Goal: Information Seeking & Learning: Learn about a topic

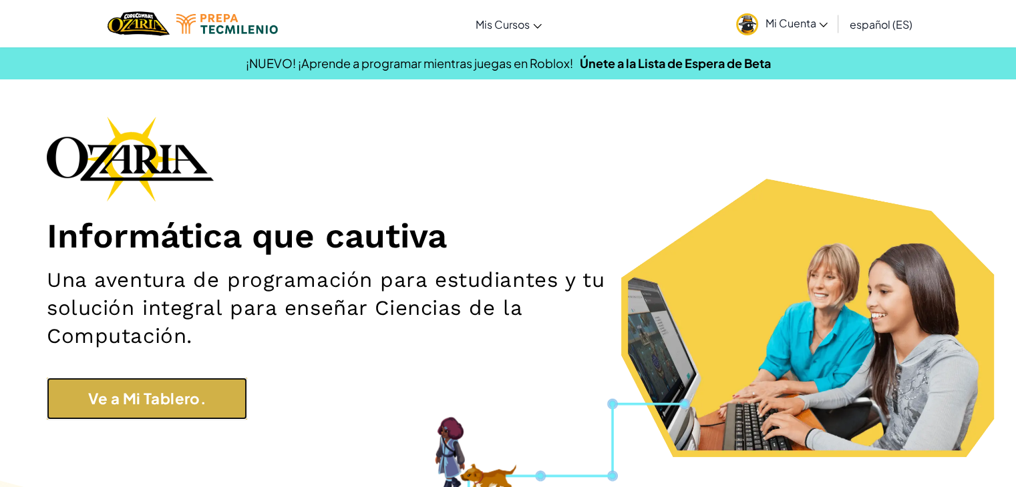
click at [137, 413] on link "Ve a Mi Tablero." at bounding box center [147, 399] width 200 height 42
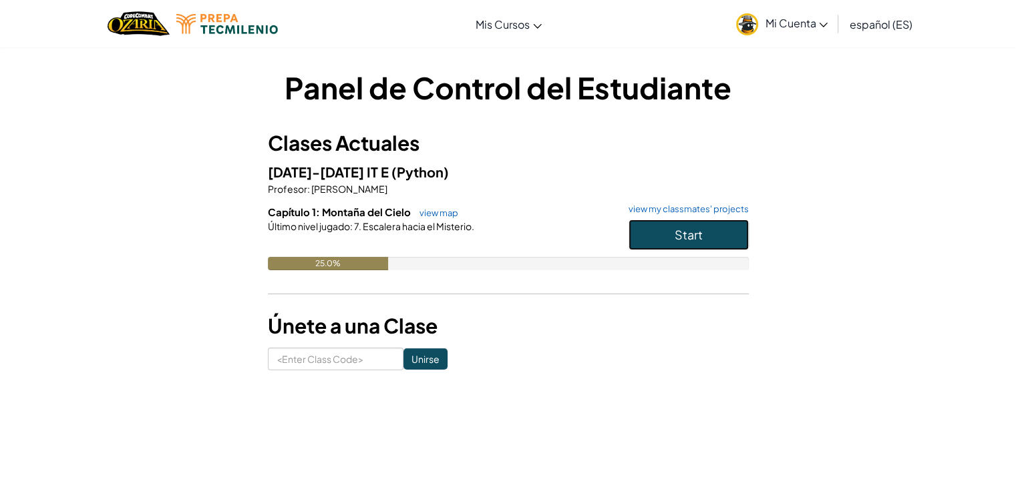
click at [724, 237] on button "Start" at bounding box center [688, 235] width 120 height 31
click at [724, 230] on button "Start" at bounding box center [688, 235] width 120 height 31
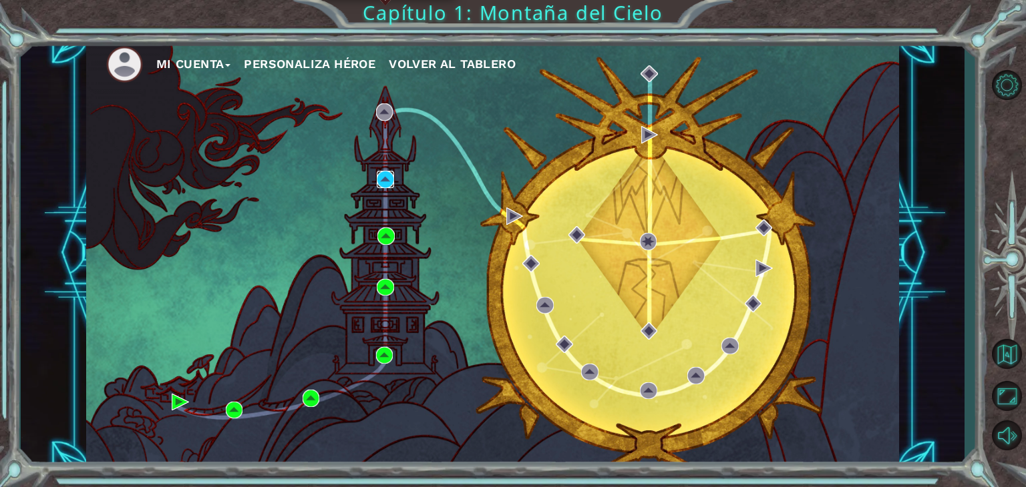
click at [382, 182] on img at bounding box center [385, 179] width 17 height 17
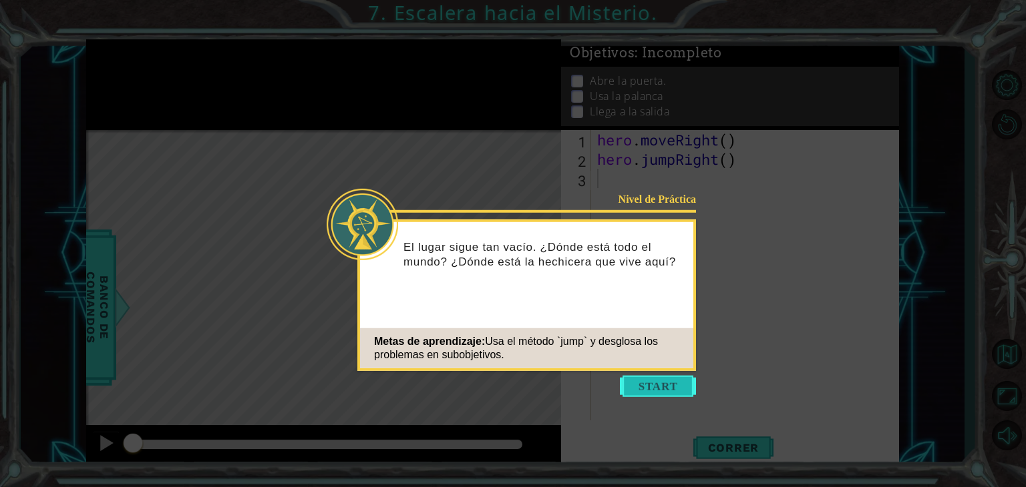
click at [672, 381] on button "Start" at bounding box center [658, 386] width 76 height 21
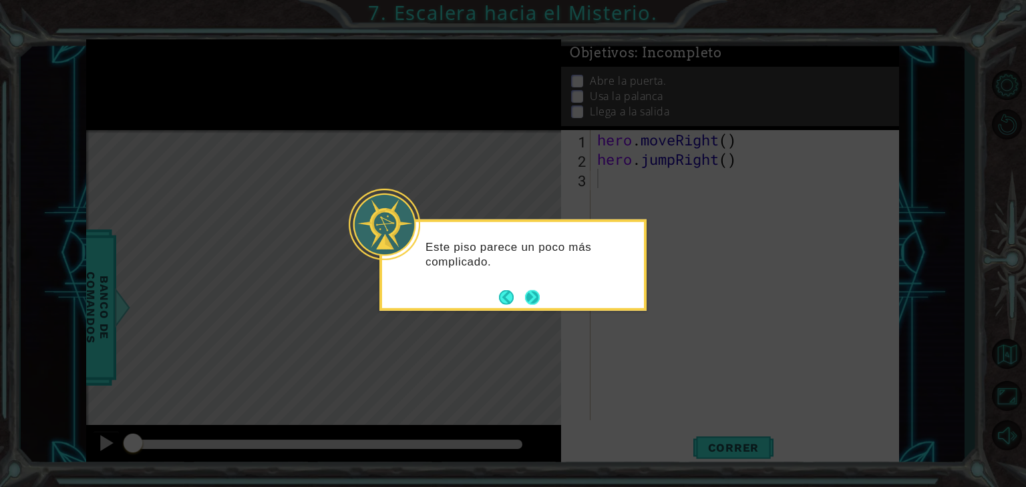
click at [540, 297] on button "Next" at bounding box center [532, 297] width 15 height 15
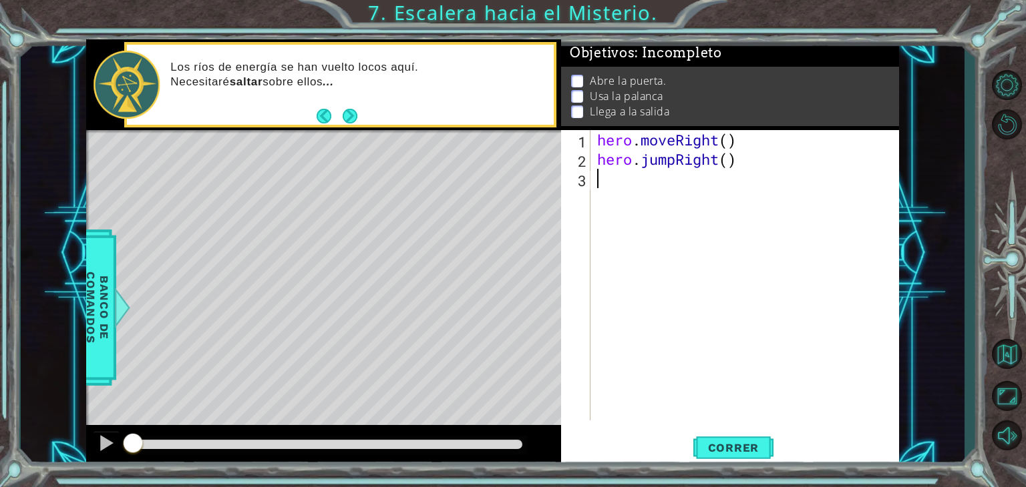
click at [349, 126] on div "Los [PERSON_NAME] de energía se han vuelto locos aquí. Necesitaré saltar sobre …" at bounding box center [340, 85] width 432 height 86
click at [348, 119] on button "Next" at bounding box center [350, 115] width 15 height 15
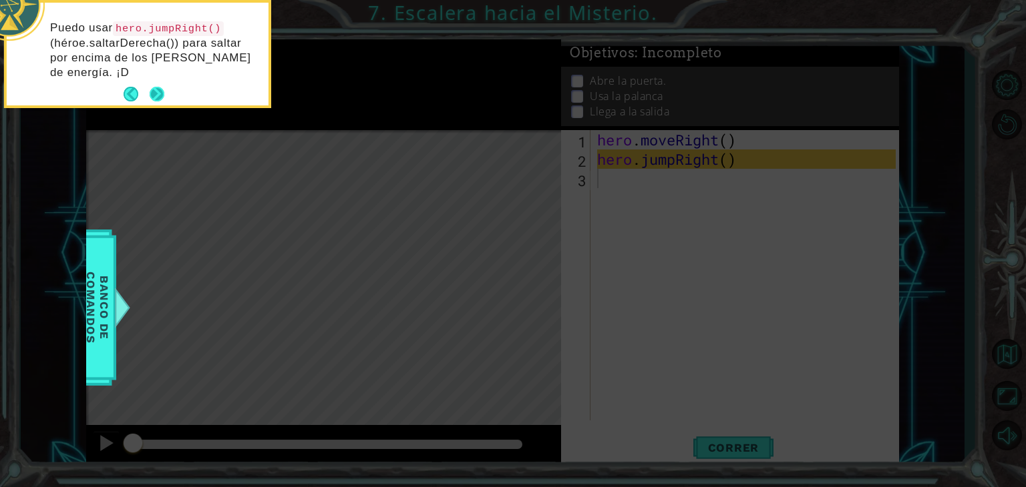
click at [156, 78] on div "Puedo usar hero.jumpRight() (héroe.saltarDerecha()) para saltar por encima de l…" at bounding box center [138, 54] width 262 height 103
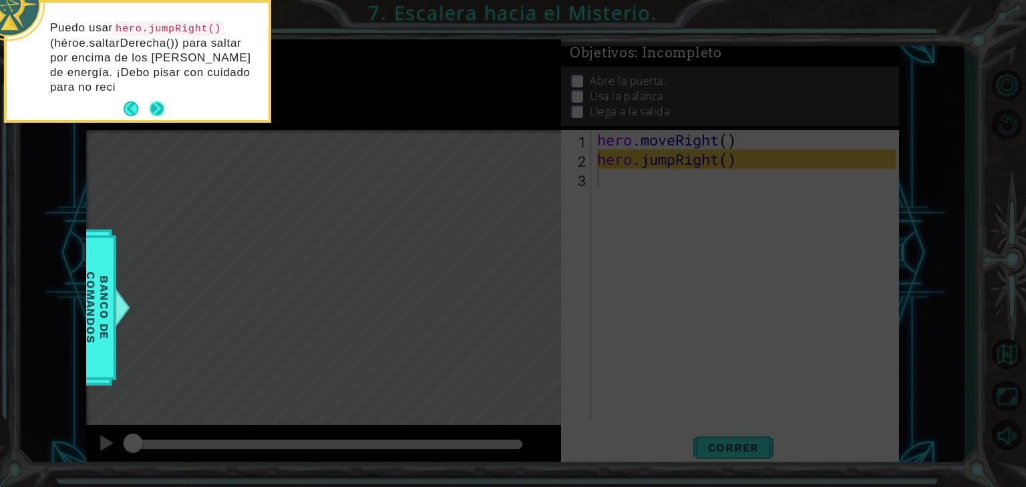
click at [156, 87] on div "Puedo usar hero.jumpRight() (héroe.saltarDerecha()) para saltar por encima de l…" at bounding box center [138, 62] width 262 height 118
click at [155, 109] on button "Next" at bounding box center [157, 108] width 15 height 15
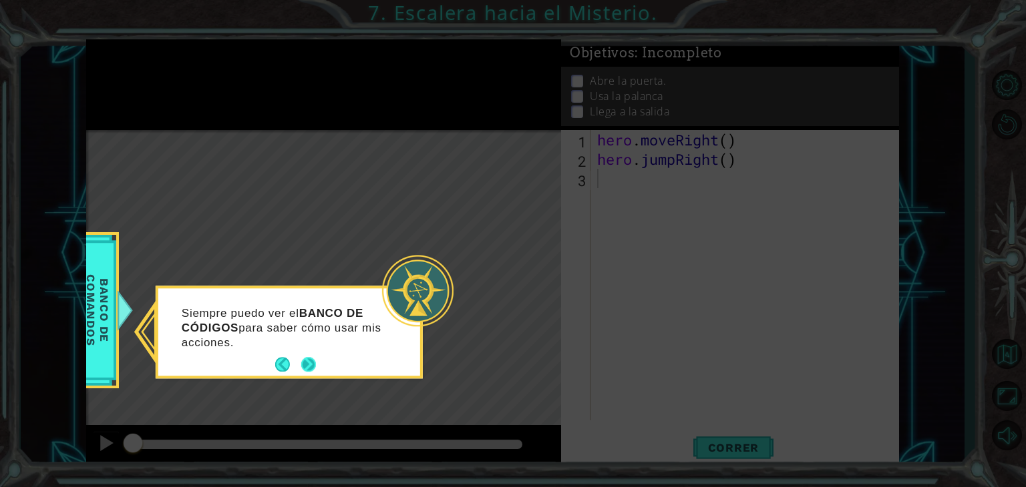
click at [303, 362] on button "Next" at bounding box center [308, 365] width 15 height 15
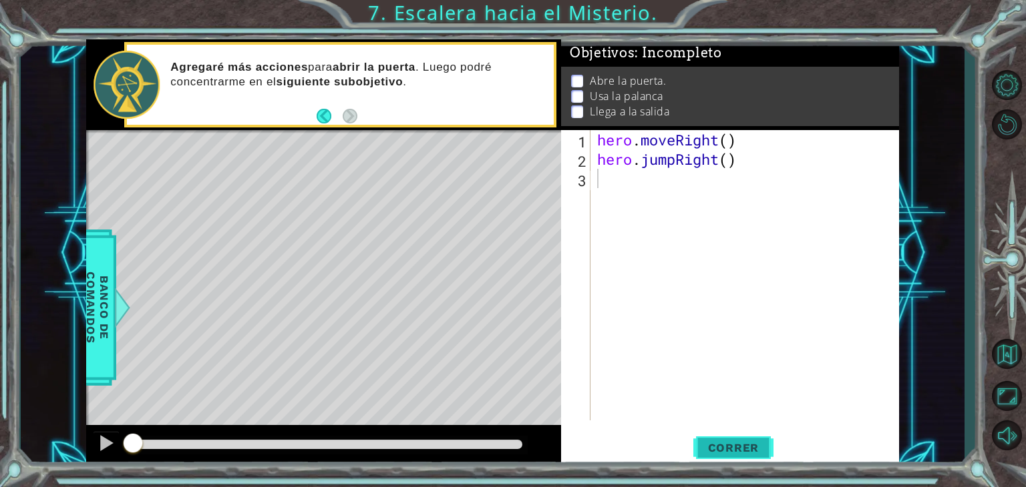
click at [716, 443] on span "Correr" at bounding box center [733, 447] width 78 height 13
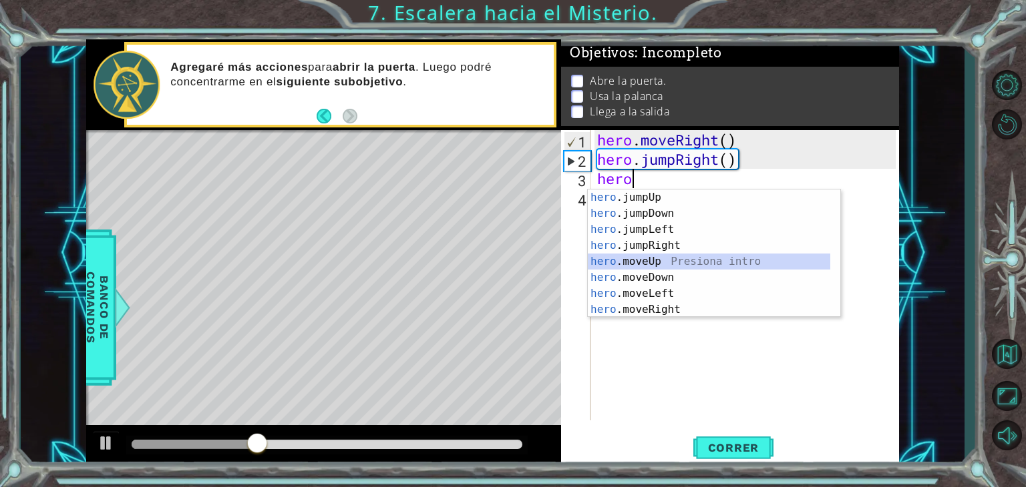
click at [626, 262] on div "hero .jumpUp Presiona intro hero .jumpDown Presiona intro hero .jumpLeft Presio…" at bounding box center [709, 270] width 242 height 160
type textarea "hero.moveUp(1)"
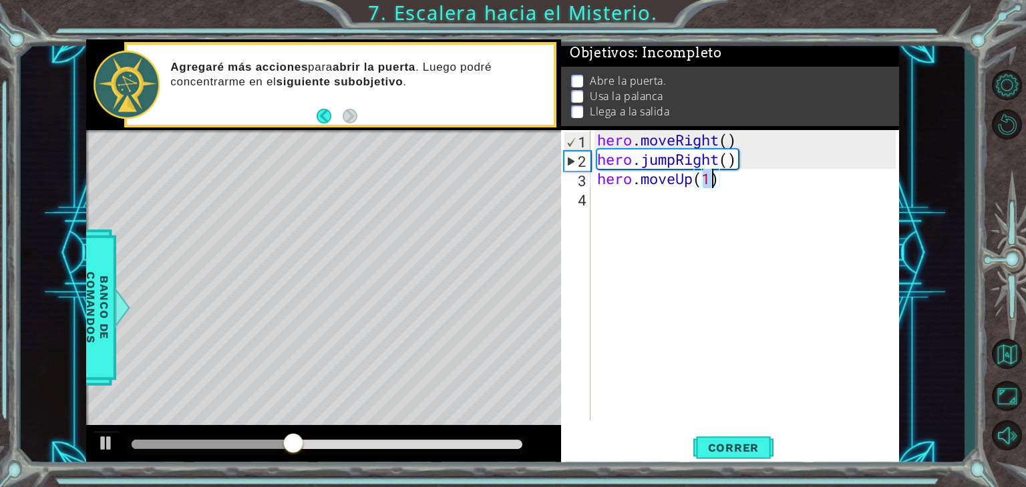
click at [636, 210] on div "hero . moveRight ( ) hero . jumpRight ( ) hero . moveUp ( 1 )" at bounding box center [748, 294] width 308 height 329
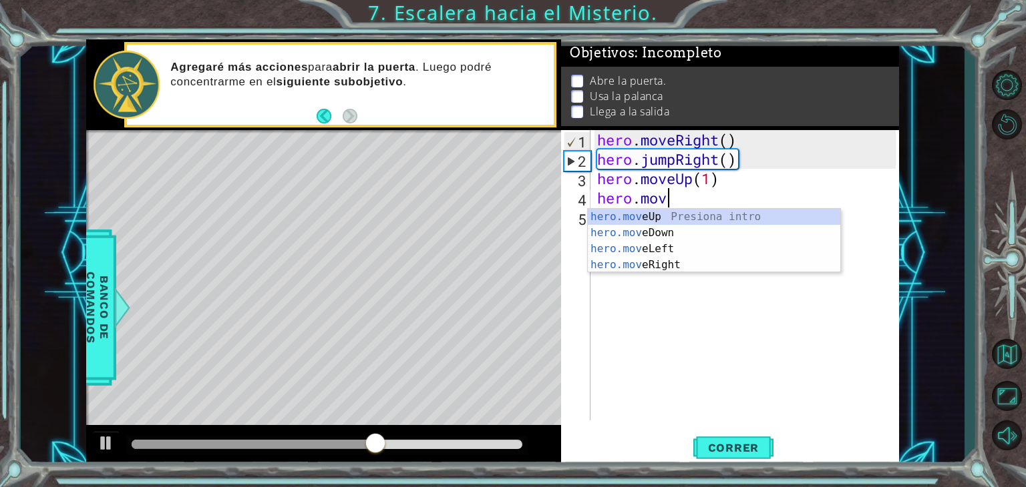
scroll to position [0, 3]
click at [632, 266] on div "hero.move Up Presiona intro hero.move Down Presiona intro hero.move Left Presio…" at bounding box center [714, 257] width 252 height 96
type textarea "hero.moveRight(1)"
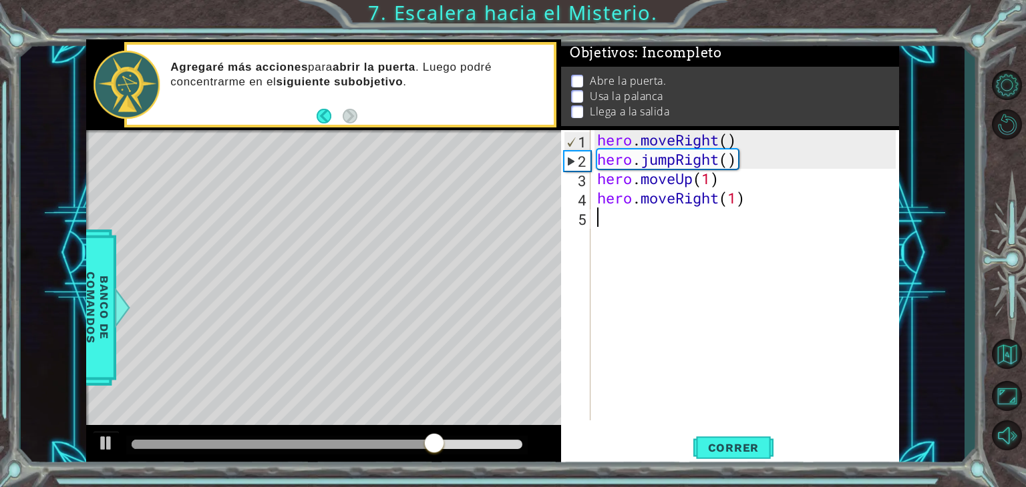
click at [658, 221] on div "hero . moveRight ( ) hero . jumpRight ( ) hero . moveUp ( 1 ) hero . moveRight …" at bounding box center [748, 294] width 308 height 329
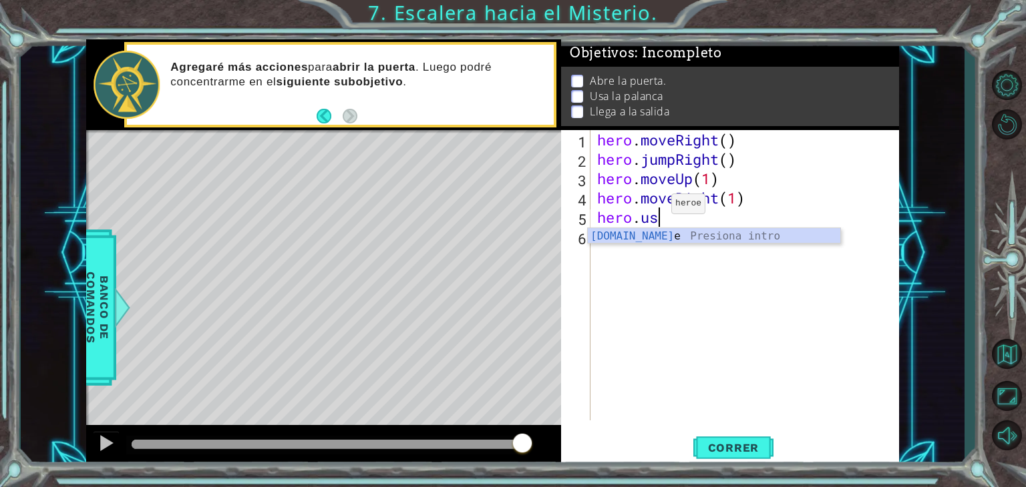
scroll to position [0, 2]
click at [638, 237] on div "hero.use Presiona intro" at bounding box center [714, 252] width 252 height 48
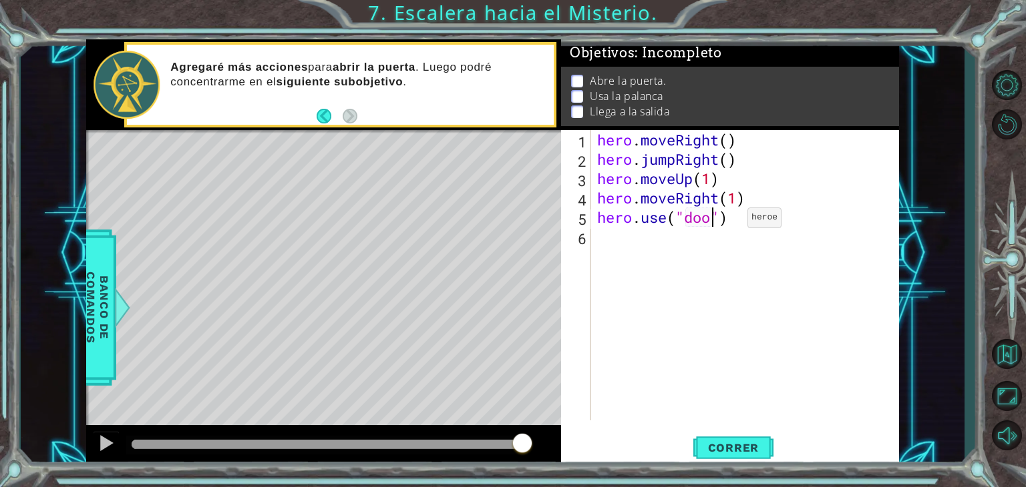
type textarea "hero.use("door")"
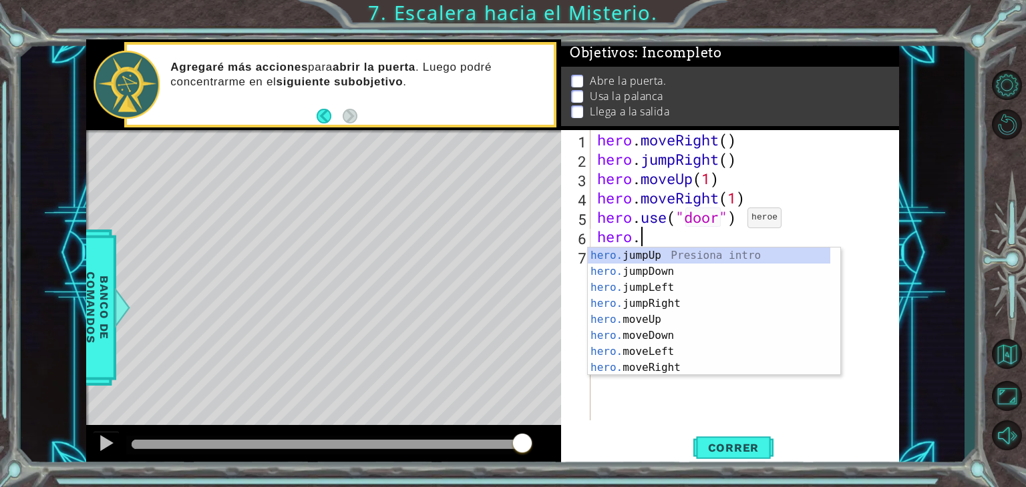
scroll to position [0, 1]
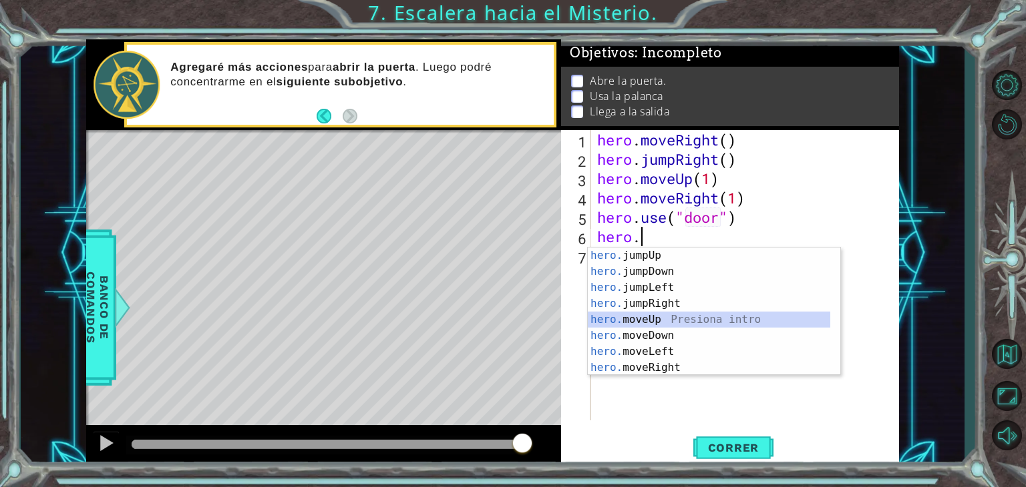
click at [637, 317] on div "hero. jumpUp Presiona intro hero. jumpDown Presiona intro hero. jumpLeft Presio…" at bounding box center [709, 328] width 242 height 160
type textarea "hero.moveUp(1)"
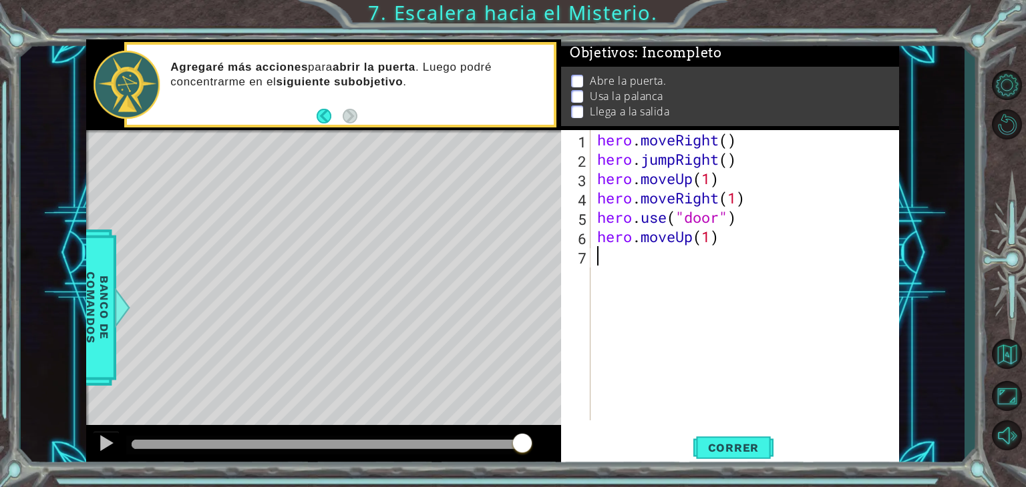
click at [634, 272] on div "hero . moveRight ( ) hero . jumpRight ( ) hero . moveUp ( 1 ) hero . moveRight …" at bounding box center [748, 294] width 308 height 329
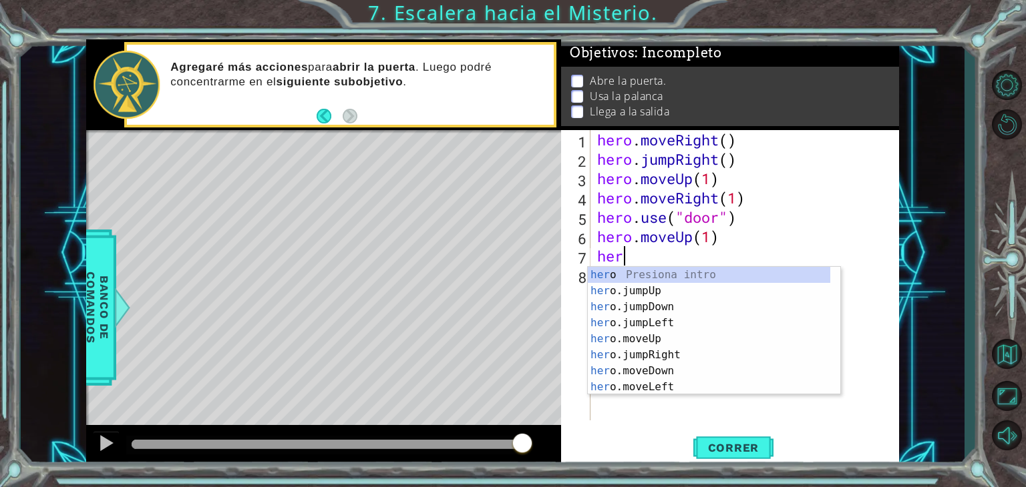
scroll to position [0, 0]
type textarea "hero"
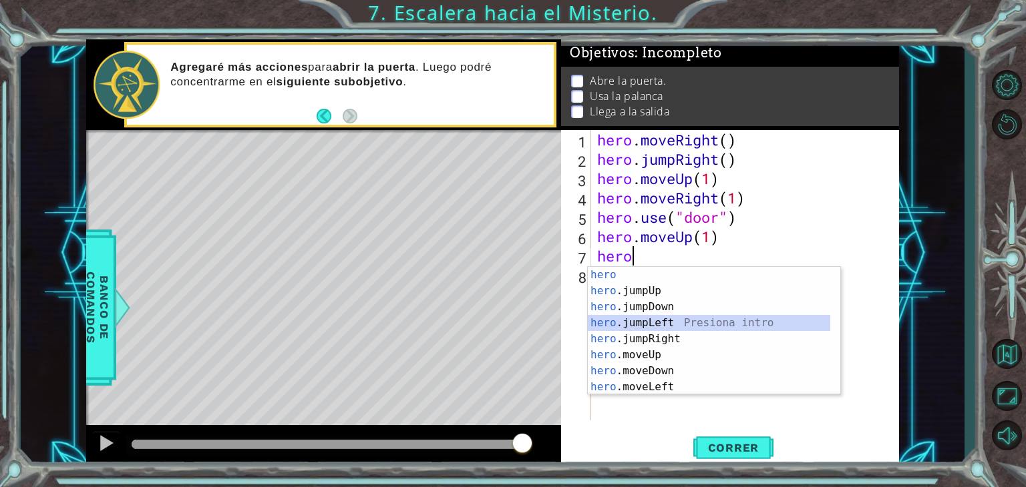
click at [643, 327] on div "hero Presiona intro hero .jumpUp Presiona intro hero .jumpDown Presiona intro h…" at bounding box center [709, 347] width 242 height 160
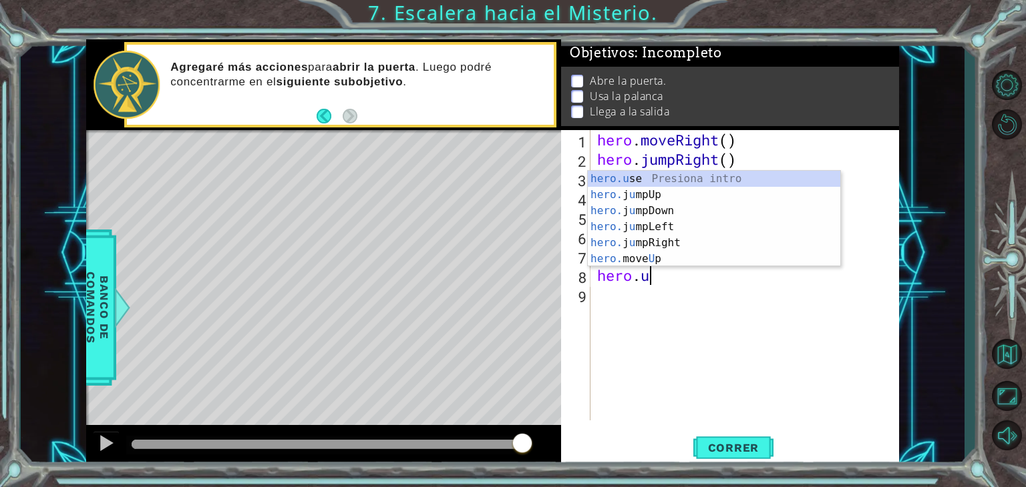
scroll to position [0, 2]
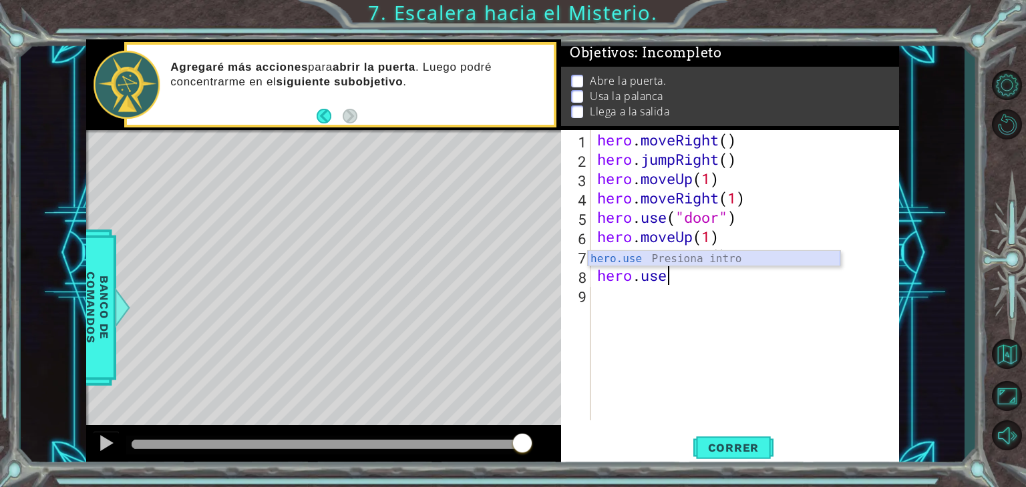
click at [716, 262] on div "hero.use Presiona intro" at bounding box center [714, 275] width 252 height 48
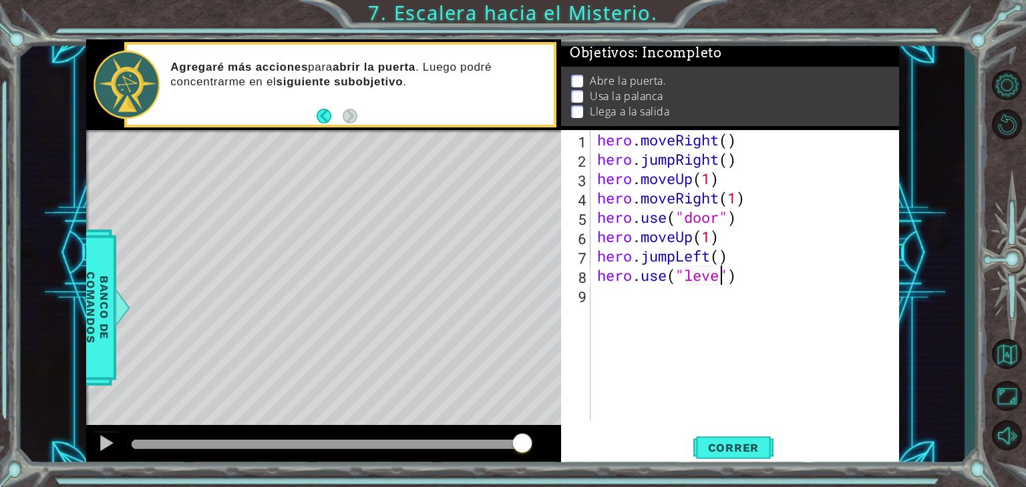
scroll to position [0, 5]
click at [721, 450] on span "Correr" at bounding box center [733, 447] width 78 height 13
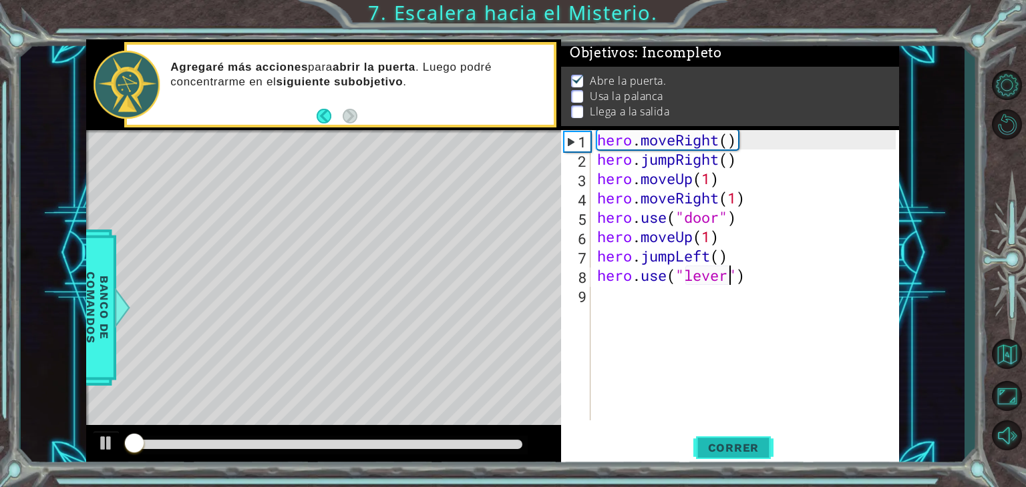
scroll to position [5, 0]
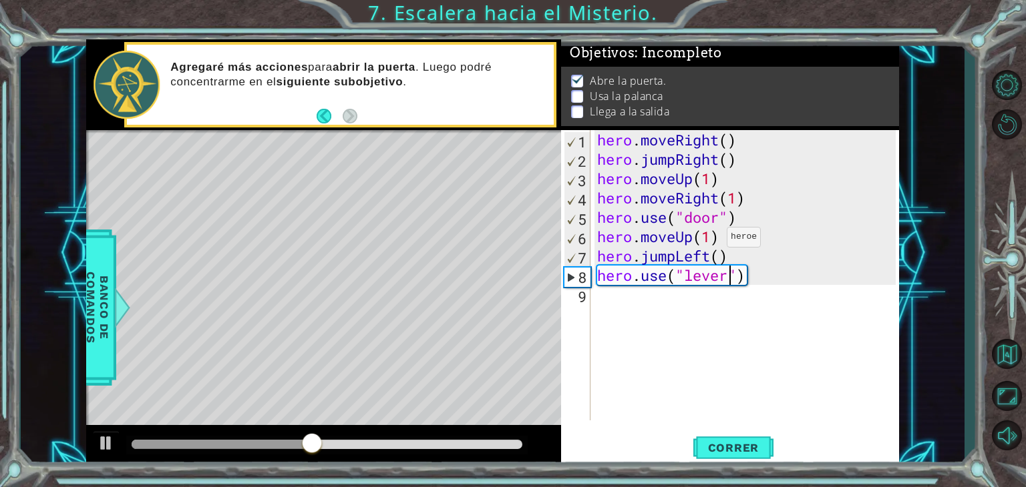
click at [707, 240] on div "hero . moveRight ( ) hero . jumpRight ( ) hero . moveUp ( 1 ) hero . moveRight …" at bounding box center [748, 294] width 308 height 329
click at [713, 237] on div "hero . moveRight ( ) hero . jumpRight ( ) hero . moveUp ( 1 ) hero . moveRight …" at bounding box center [748, 294] width 308 height 329
type textarea "hero.moveUp(2)"
click at [741, 446] on span "Correr" at bounding box center [733, 447] width 78 height 13
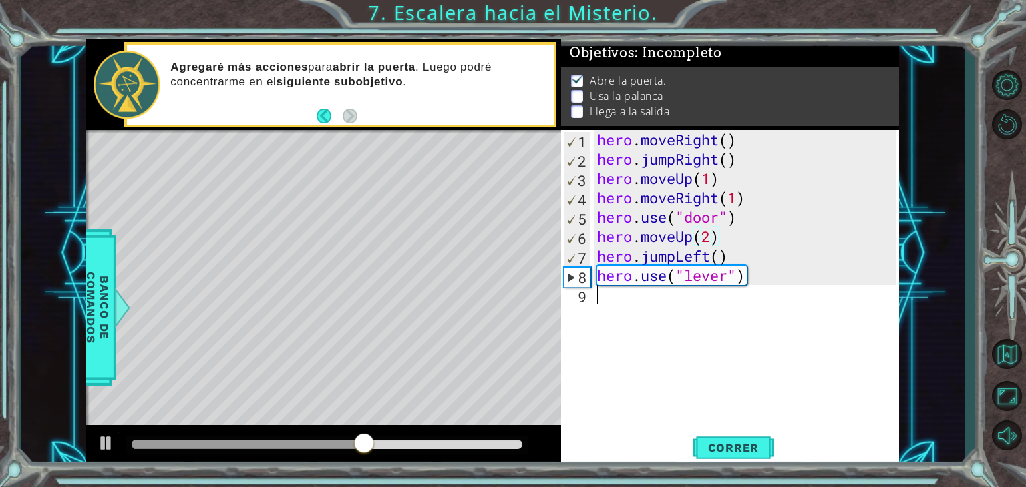
click at [672, 307] on div "hero . moveRight ( ) hero . jumpRight ( ) hero . moveUp ( 1 ) hero . moveRight …" at bounding box center [748, 294] width 308 height 329
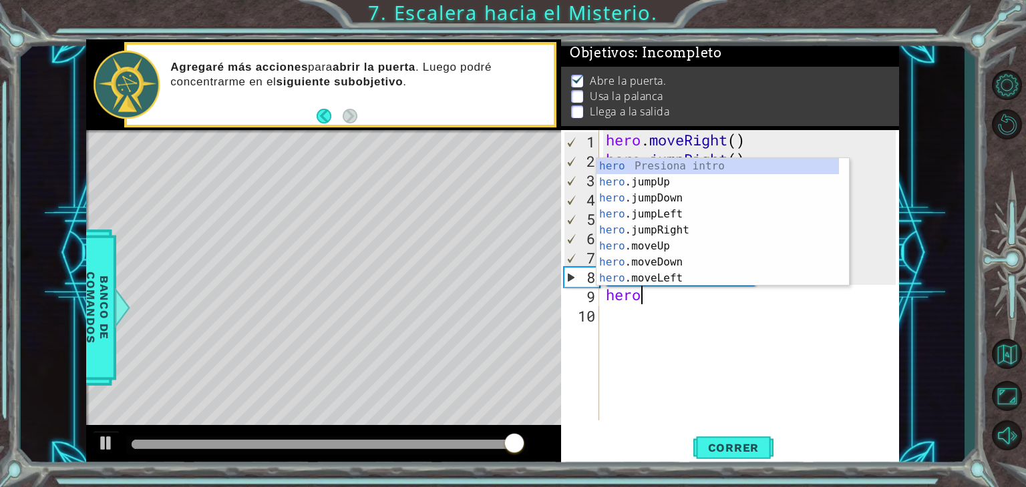
scroll to position [0, 1]
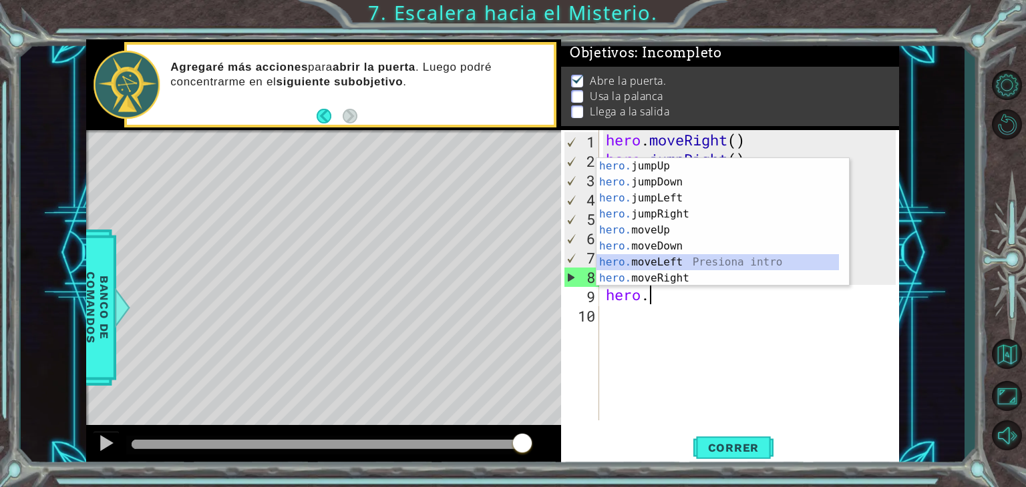
click at [693, 265] on div "hero. jumpUp Presiona intro hero. jumpDown Presiona intro hero. jumpLeft Presio…" at bounding box center [717, 238] width 242 height 160
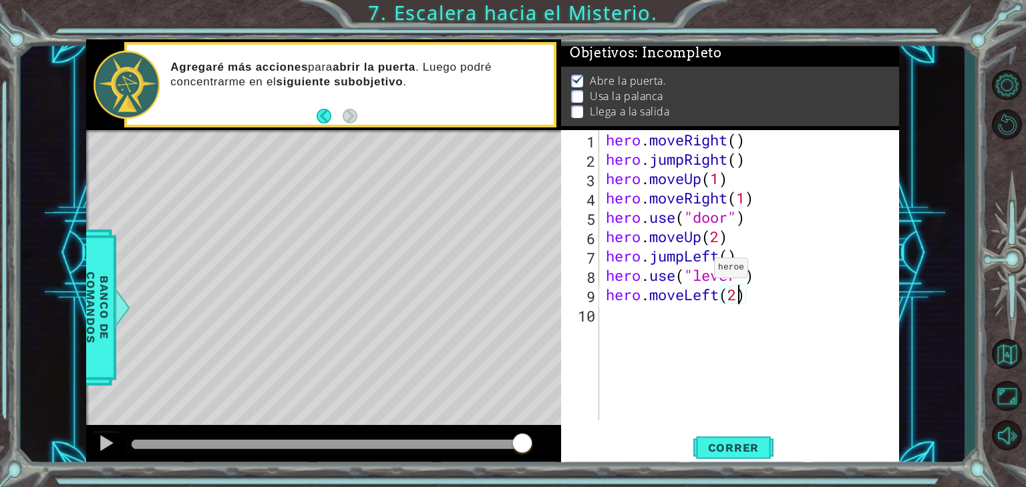
scroll to position [0, 5]
type textarea "hero.moveLeft(1)"
click at [622, 315] on div "hero . moveRight ( ) hero . jumpRight ( ) hero . moveUp ( 1 ) hero . moveRight …" at bounding box center [753, 294] width 300 height 329
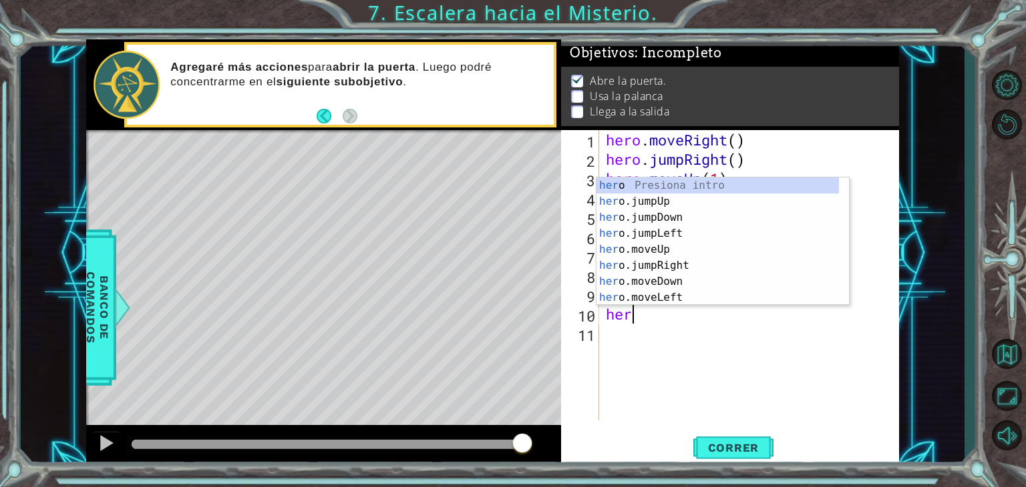
scroll to position [0, 0]
type textarea "hero"
click at [661, 202] on div "hero Presiona intro hero .jumpUp Presiona intro hero .jumpDown Presiona intro h…" at bounding box center [717, 258] width 242 height 160
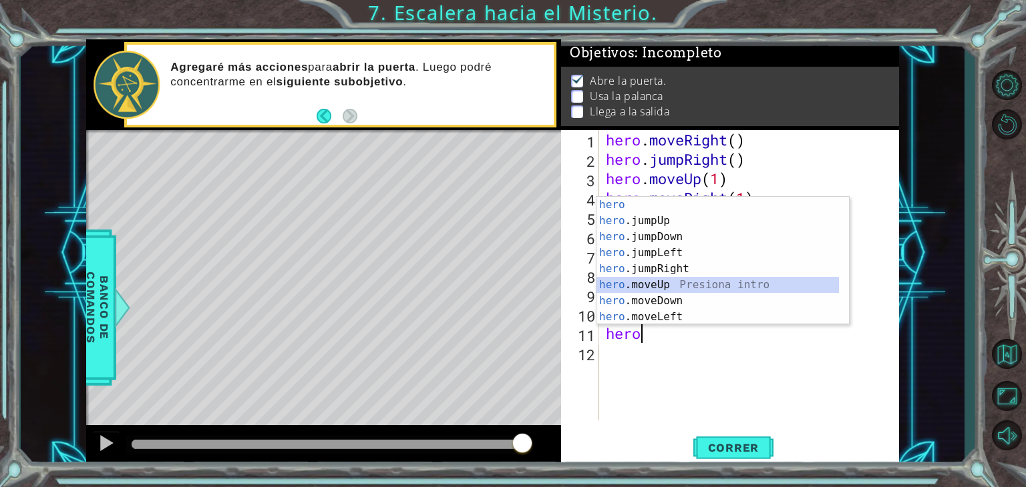
click at [656, 284] on div "hero Presiona intro hero .jumpUp Presiona intro hero .jumpDown Presiona intro h…" at bounding box center [717, 277] width 242 height 160
type textarea "hero.moveUp(1)"
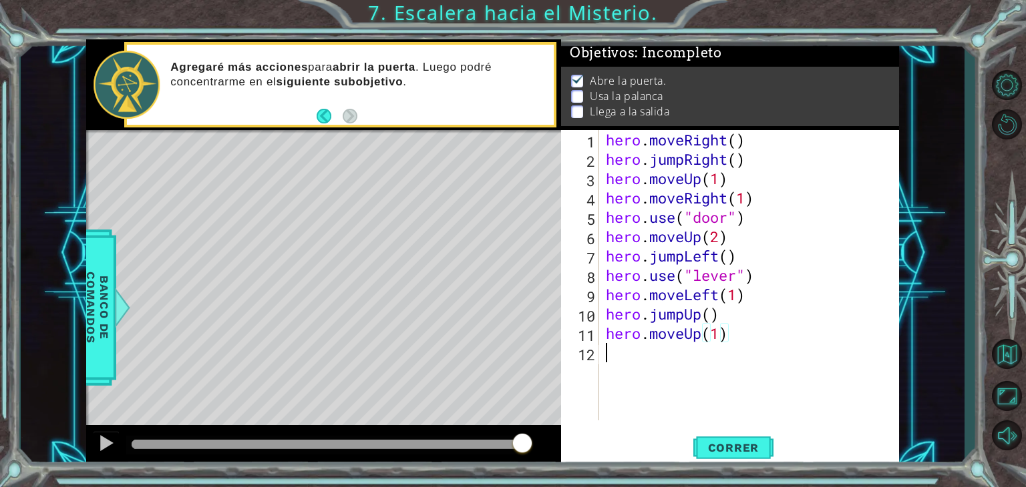
click at [620, 351] on div "hero . moveRight ( ) hero . jumpRight ( ) hero . moveUp ( 1 ) hero . moveRight …" at bounding box center [753, 294] width 300 height 329
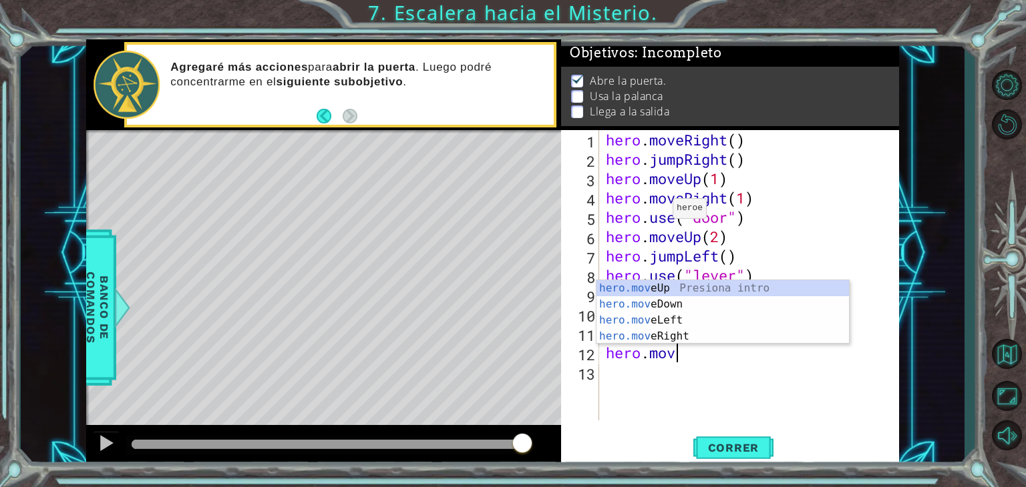
scroll to position [0, 3]
click at [678, 335] on div "hero.move Up Presiona intro hero.move Down Presiona intro hero.move Left Presio…" at bounding box center [722, 328] width 252 height 96
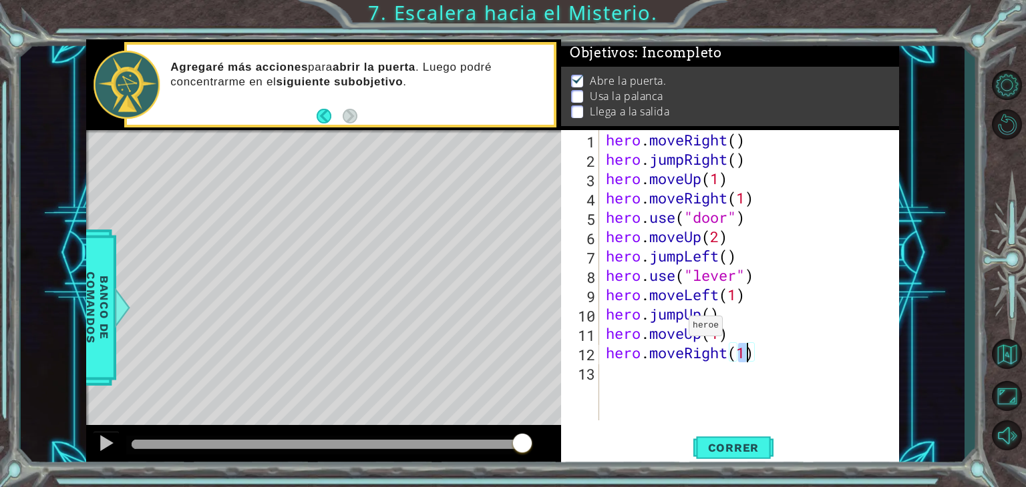
scroll to position [0, 5]
click at [741, 444] on span "Correr" at bounding box center [733, 447] width 78 height 13
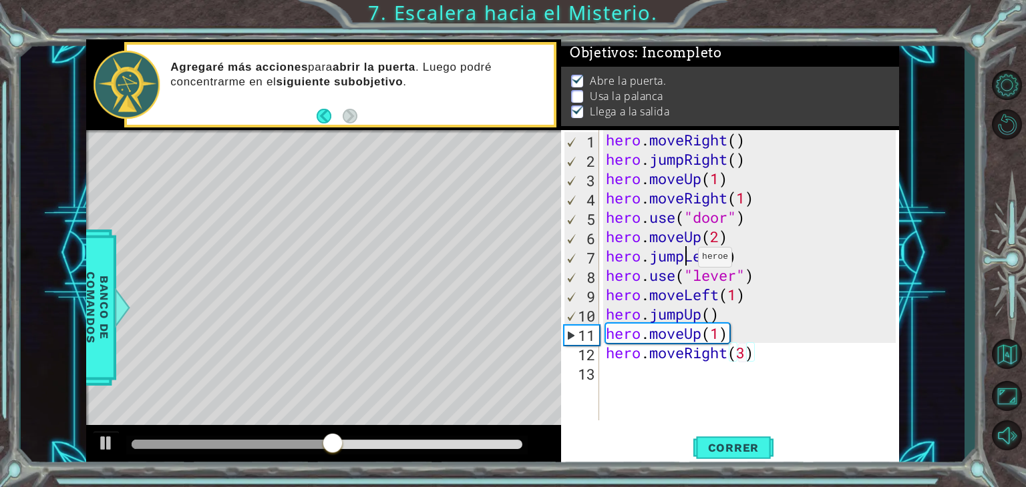
click at [686, 260] on div "hero . moveRight ( ) hero . jumpRight ( ) hero . moveUp ( 1 ) hero . moveRight …" at bounding box center [753, 294] width 300 height 329
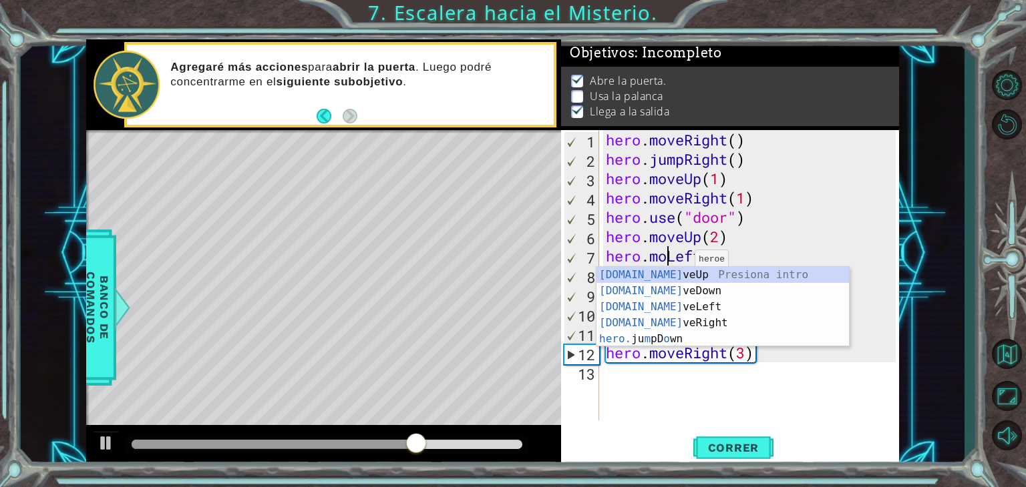
scroll to position [0, 3]
click at [673, 308] on div "[DOMAIN_NAME] veUp Presiona intro [DOMAIN_NAME] veDown Presiona intro [DOMAIN_N…" at bounding box center [722, 323] width 252 height 112
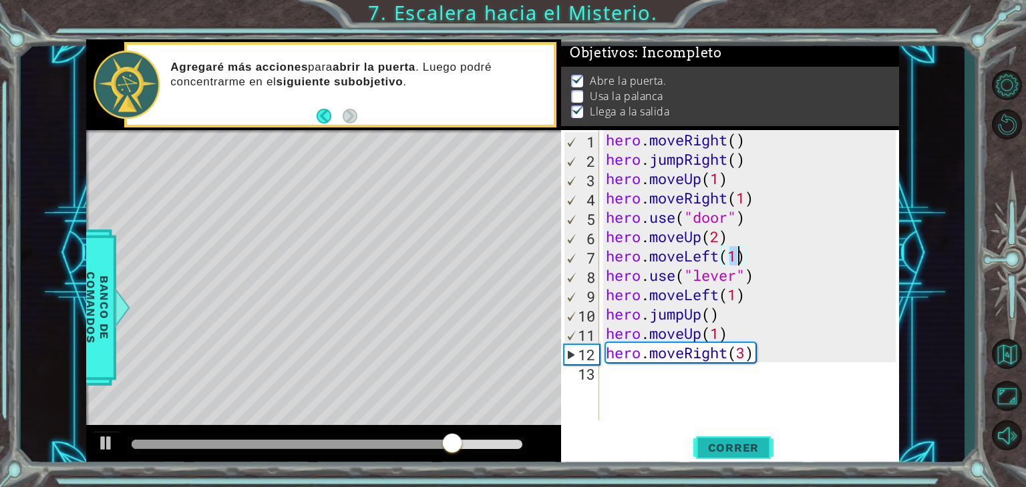
click at [748, 455] on button "Correr" at bounding box center [733, 448] width 80 height 34
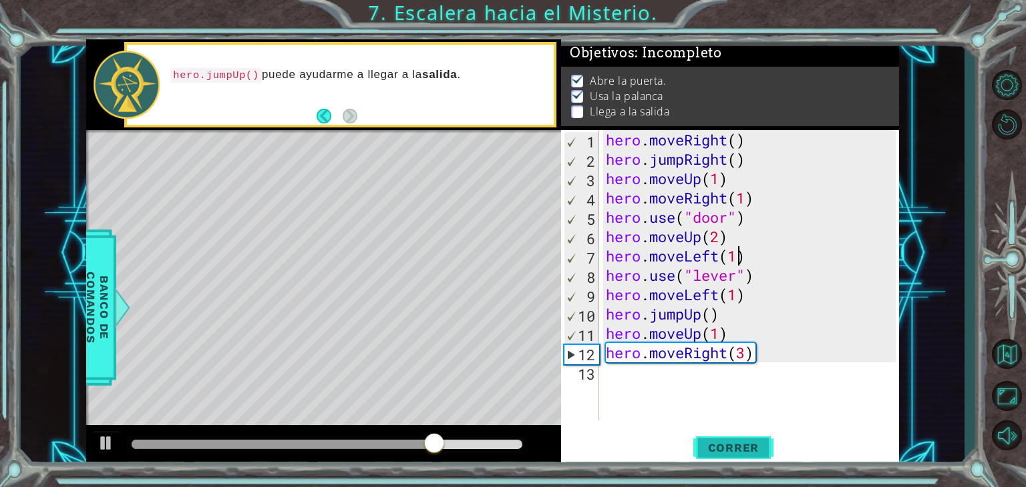
click at [731, 447] on span "Correr" at bounding box center [733, 447] width 78 height 13
click at [741, 305] on div "hero . moveRight ( ) hero . jumpRight ( ) hero . moveUp ( 1 ) hero . moveRight …" at bounding box center [753, 294] width 300 height 329
click at [737, 294] on div "hero . moveRight ( ) hero . jumpRight ( ) hero . moveUp ( 1 ) hero . moveRight …" at bounding box center [753, 294] width 300 height 329
type textarea "hero.moveLeft(2)"
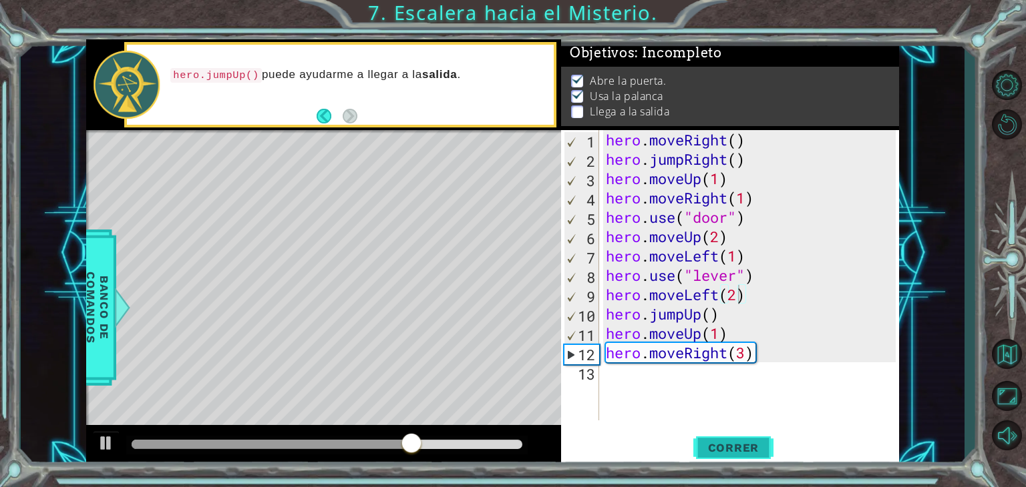
click at [750, 446] on span "Correr" at bounding box center [733, 447] width 78 height 13
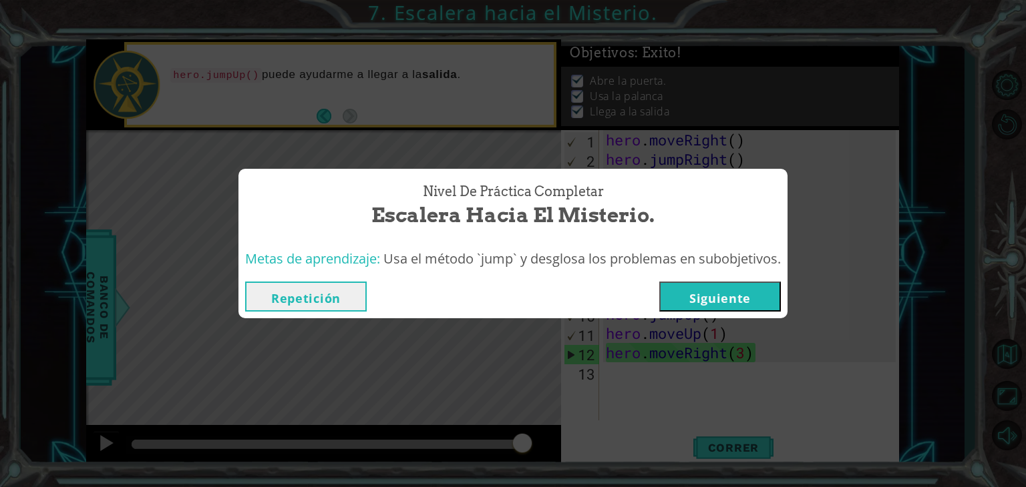
click at [725, 286] on button "Siguiente" at bounding box center [720, 297] width 122 height 30
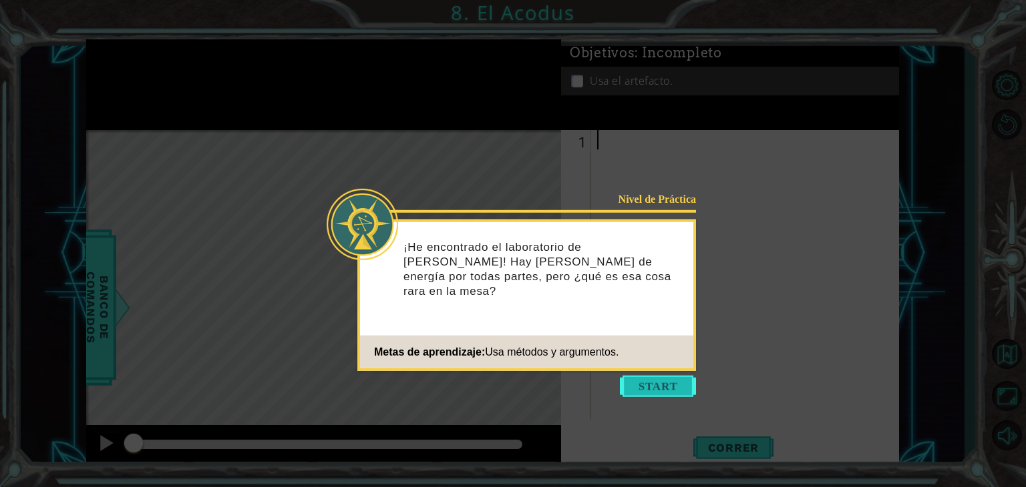
click at [656, 390] on button "Start" at bounding box center [658, 386] width 76 height 21
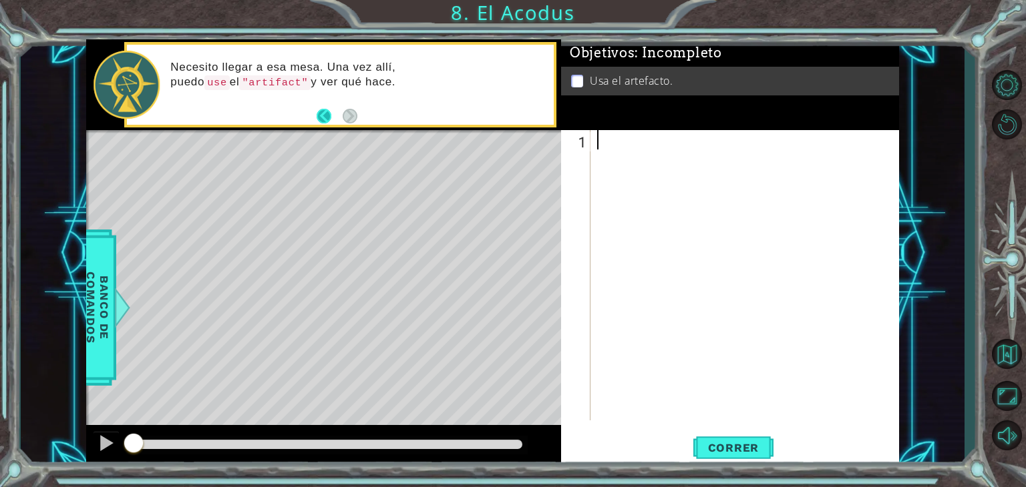
click at [317, 113] on button "Back" at bounding box center [330, 116] width 26 height 15
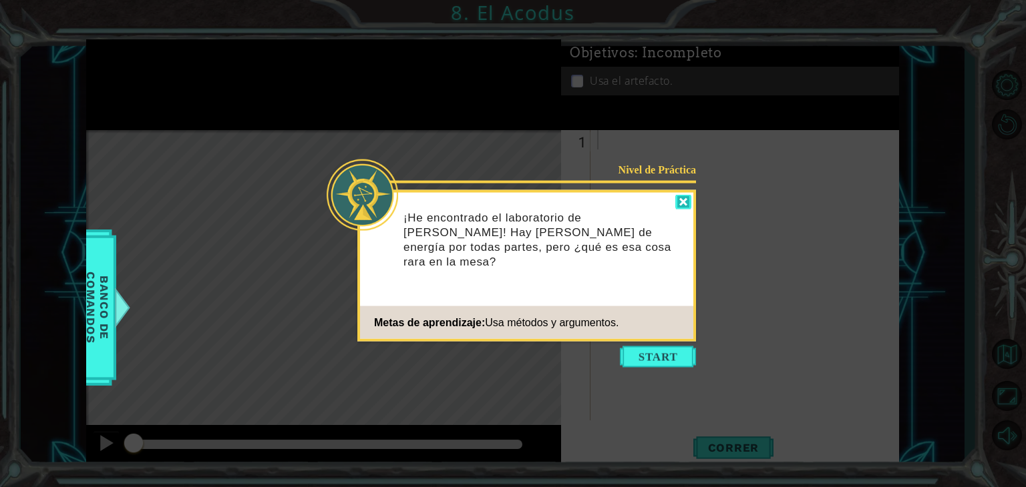
click at [678, 199] on div at bounding box center [683, 202] width 16 height 15
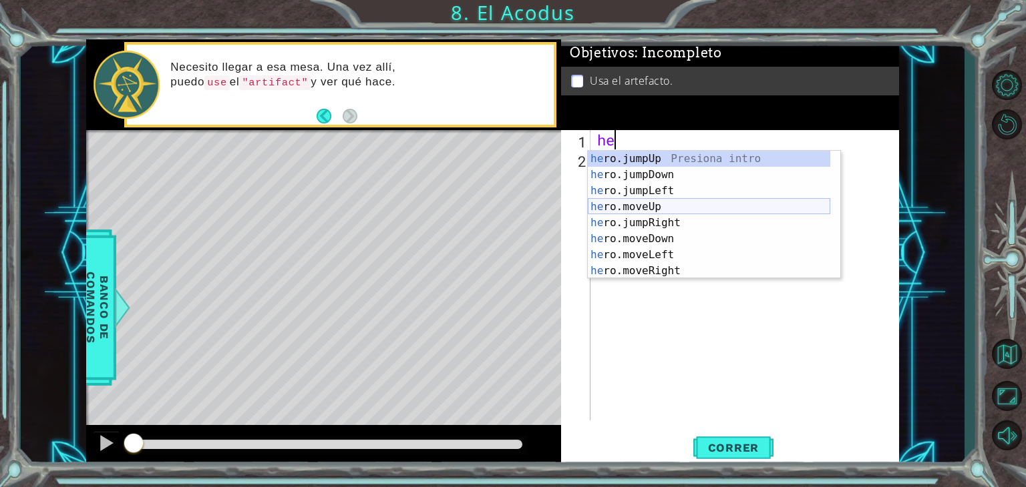
click at [638, 208] on div "he ro.jumpUp Presiona intro he ro.jumpDown Presiona intro he ro.jumpLeft Presio…" at bounding box center [709, 231] width 242 height 160
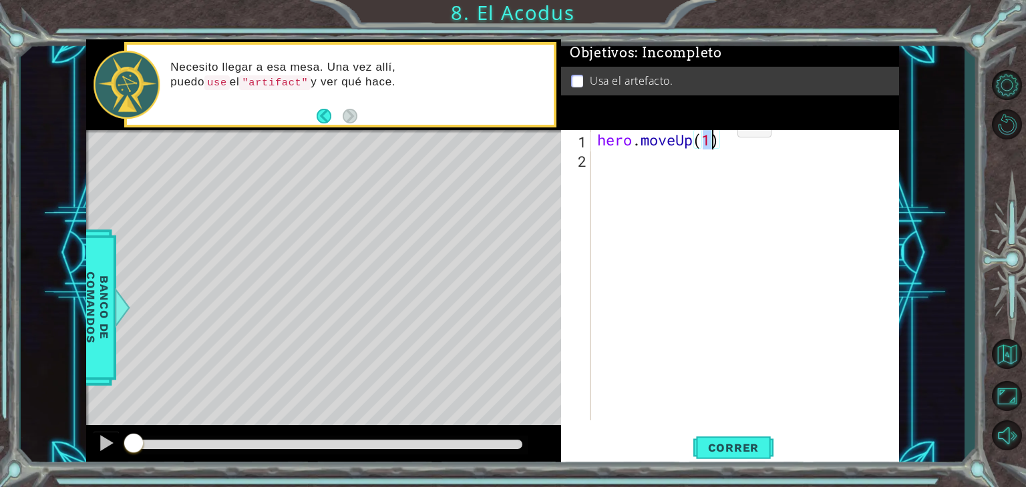
type textarea "hero.moveUp(3)"
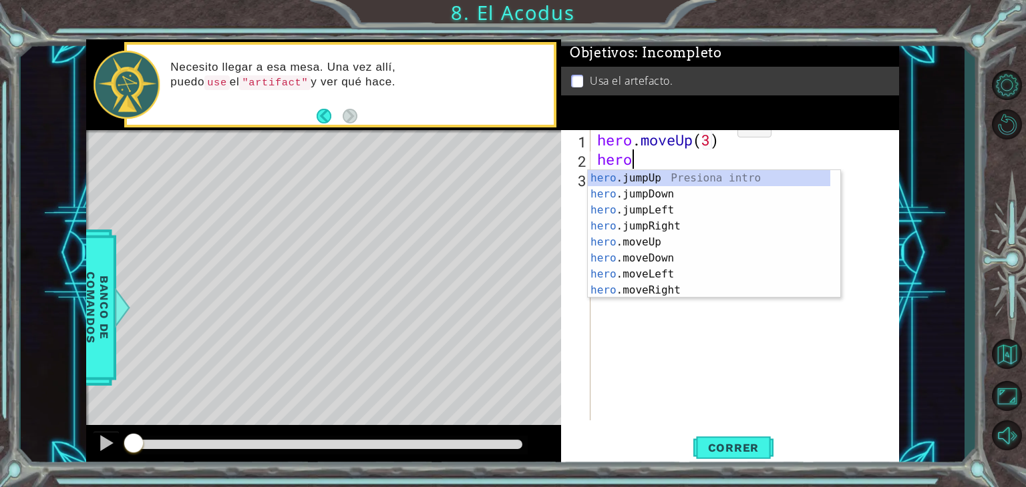
type textarea "hero."
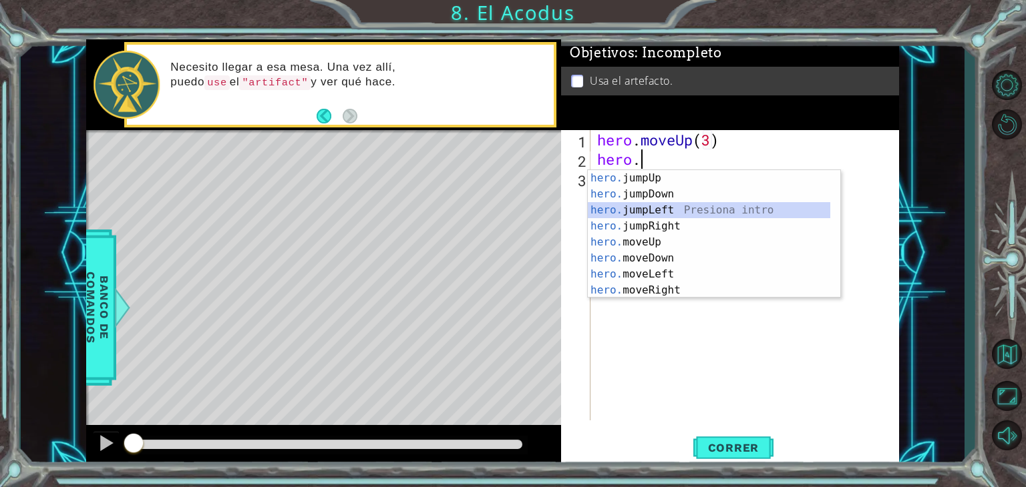
click at [702, 210] on div "hero. jumpUp Presiona intro hero. jumpDown Presiona intro hero. jumpLeft Presio…" at bounding box center [709, 250] width 242 height 160
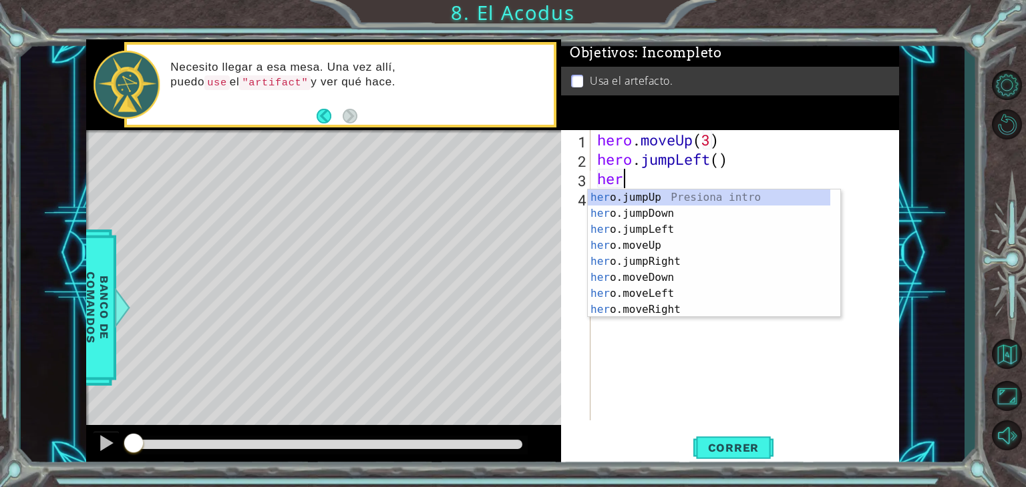
scroll to position [0, 0]
click at [671, 262] on div "hero .jumpUp Presiona intro hero .jumpDown Presiona intro hero .jumpLeft Presio…" at bounding box center [709, 270] width 242 height 160
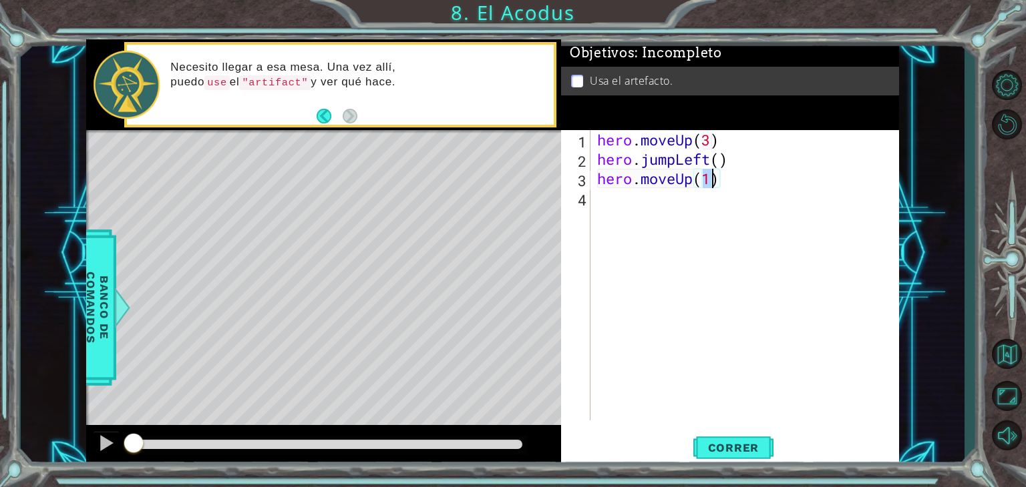
scroll to position [0, 5]
click at [735, 433] on button "Correr" at bounding box center [733, 448] width 80 height 34
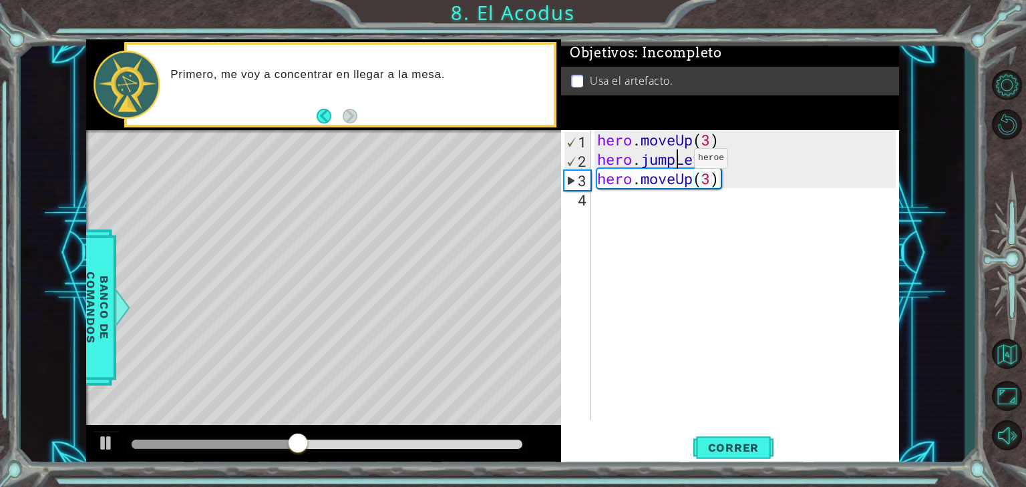
click at [673, 162] on div "hero . moveUp ( 3 ) hero . jumpLeft ( ) hero . moveUp ( 3 )" at bounding box center [748, 294] width 308 height 329
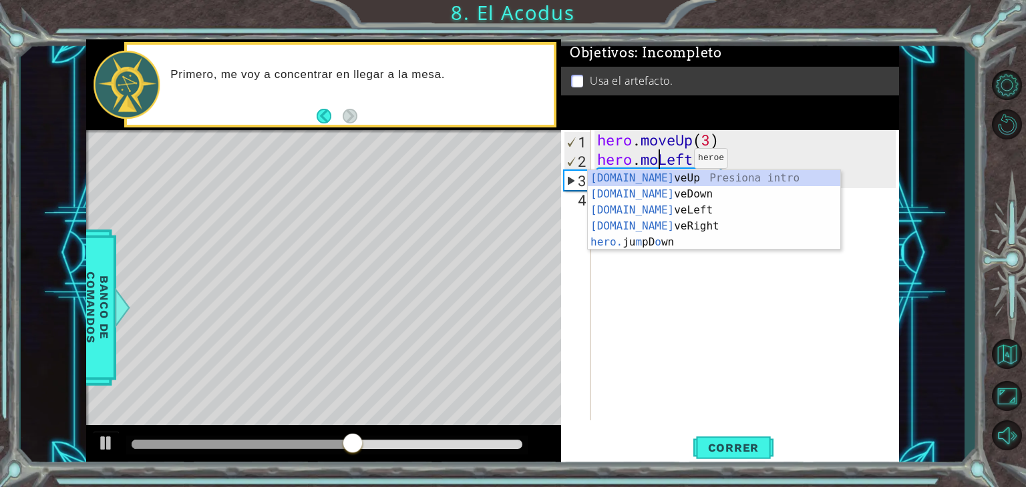
scroll to position [0, 3]
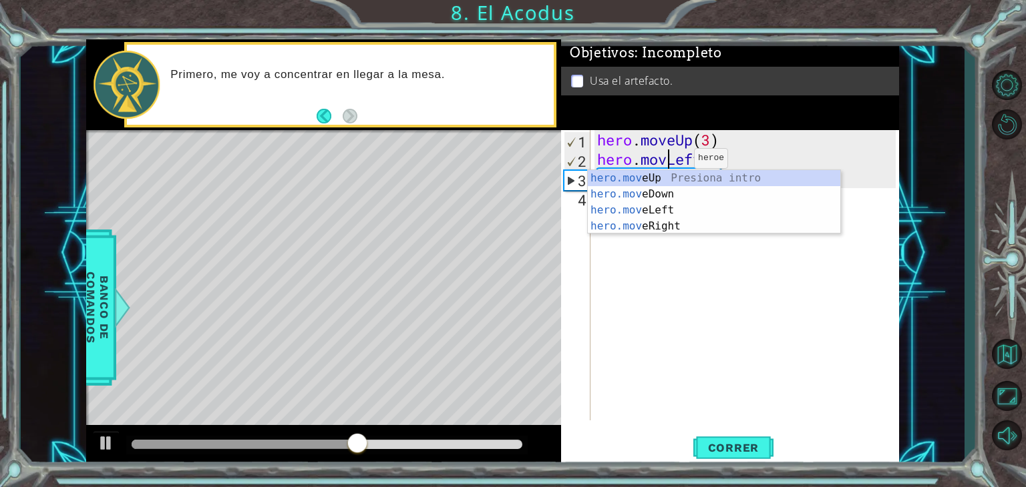
type textarea "hero.moveLeft()"
click at [644, 281] on div "hero . moveUp ( 3 ) hero . moveLeft ( ) hero . moveUp ( 3 )" at bounding box center [748, 294] width 308 height 329
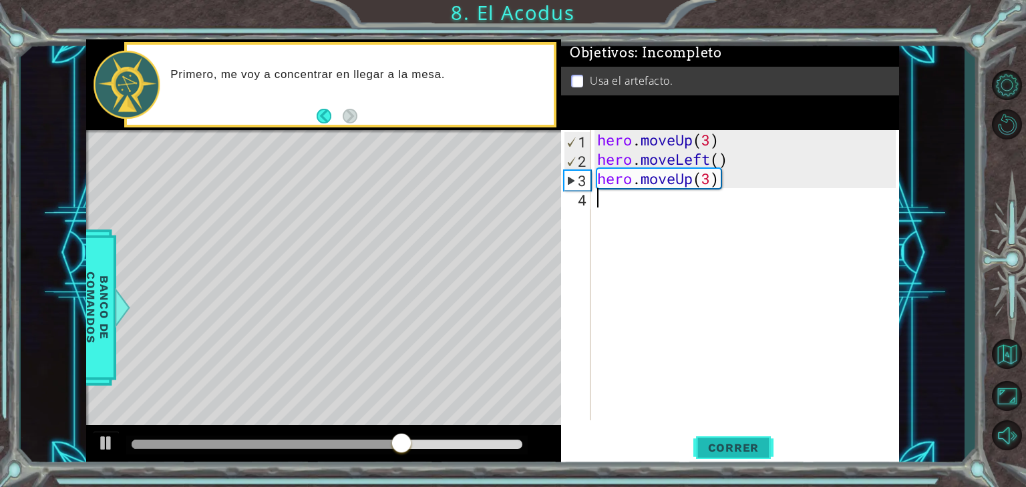
click at [722, 445] on span "Correr" at bounding box center [733, 447] width 78 height 13
click at [690, 180] on div "hero . moveUp ( 3 ) hero . moveLeft ( ) hero . moveUp ( 3 )" at bounding box center [748, 294] width 308 height 329
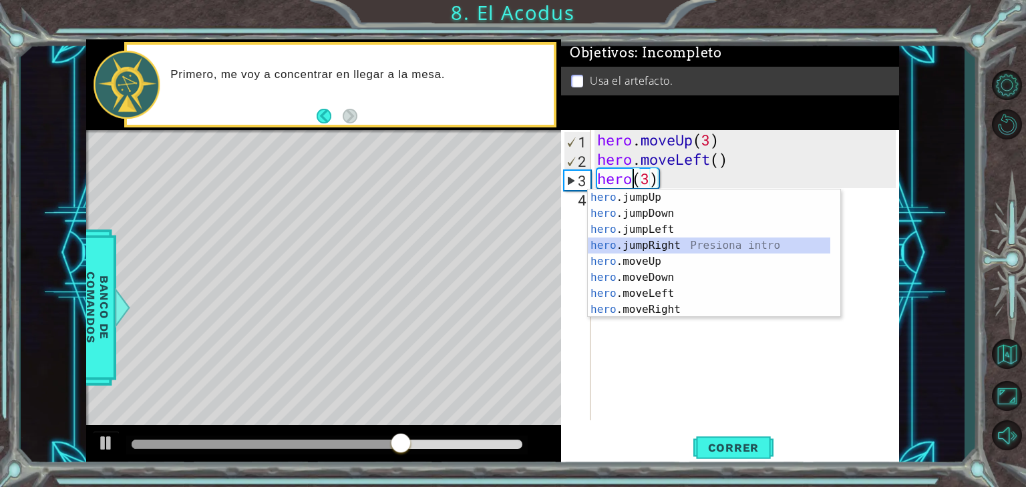
click at [678, 241] on div "hero .jumpUp Presiona intro hero .jumpDown Presiona intro hero .jumpLeft Presio…" at bounding box center [709, 270] width 242 height 160
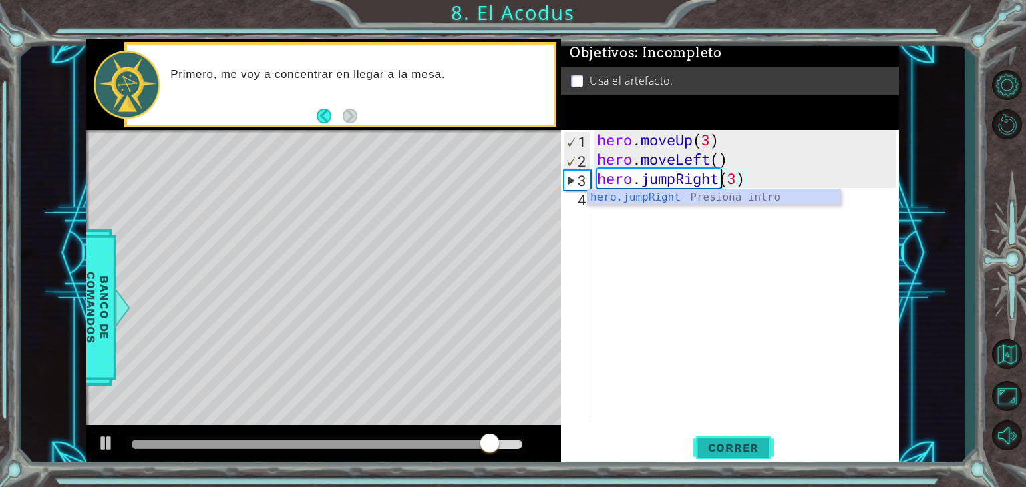
click at [729, 460] on button "Correr" at bounding box center [733, 448] width 80 height 34
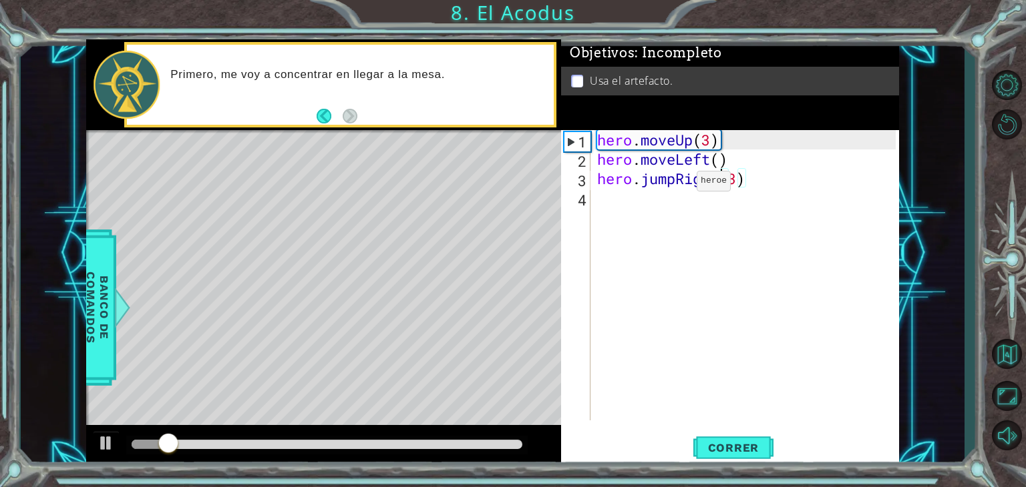
click at [676, 184] on div "hero . moveUp ( 3 ) hero . moveLeft ( ) hero . jumpRight ( 3 )" at bounding box center [748, 294] width 308 height 329
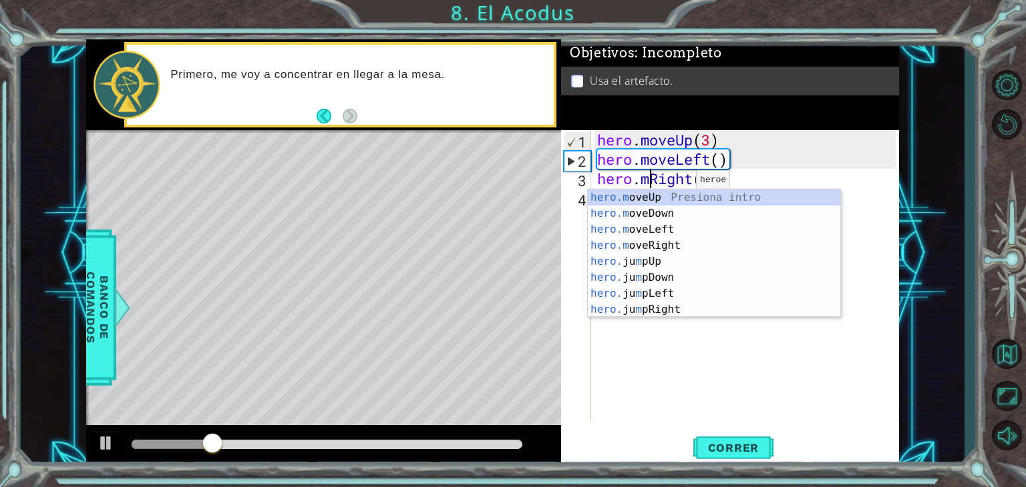
scroll to position [0, 2]
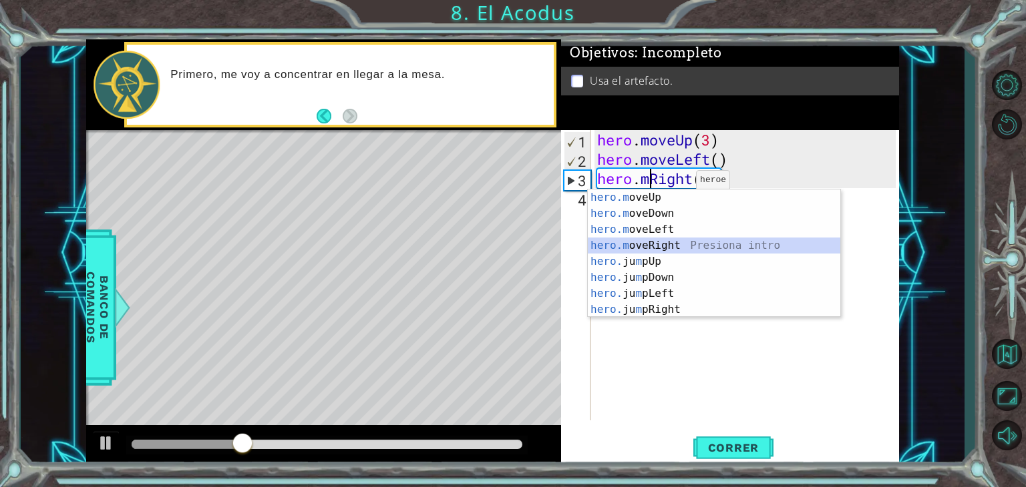
click at [673, 244] on div "hero.m oveUp Presiona intro hero.m oveDown Presiona intro hero.m oveLeft Presio…" at bounding box center [714, 270] width 252 height 160
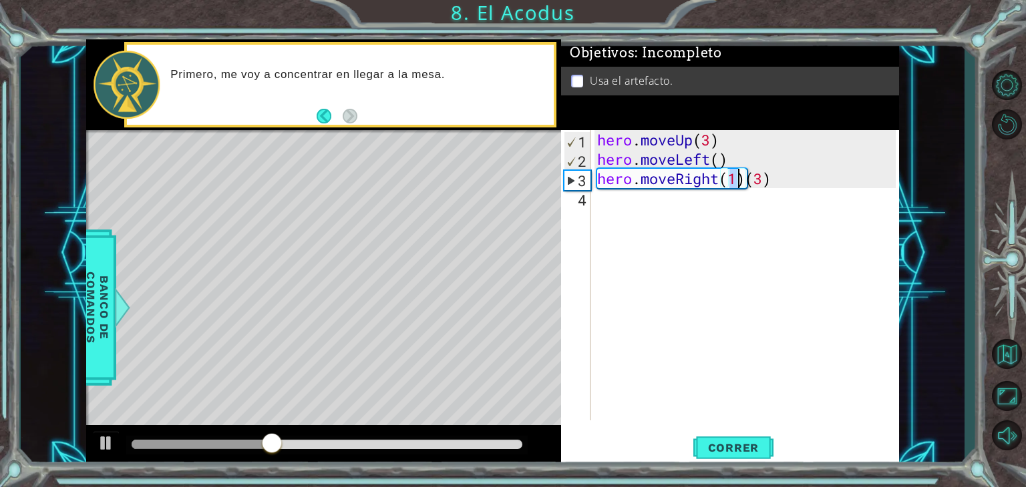
click at [782, 177] on div "hero . moveUp ( 3 ) hero . moveLeft ( ) hero . moveRight ( 1 ) ( 3 )" at bounding box center [748, 294] width 308 height 329
click at [733, 449] on span "Correr" at bounding box center [733, 447] width 78 height 13
click at [709, 142] on div "hero . moveUp ( 3 ) hero . moveLeft ( ) hero . moveRight ( 1 )" at bounding box center [748, 294] width 308 height 329
click at [733, 443] on span "Correr" at bounding box center [733, 447] width 78 height 13
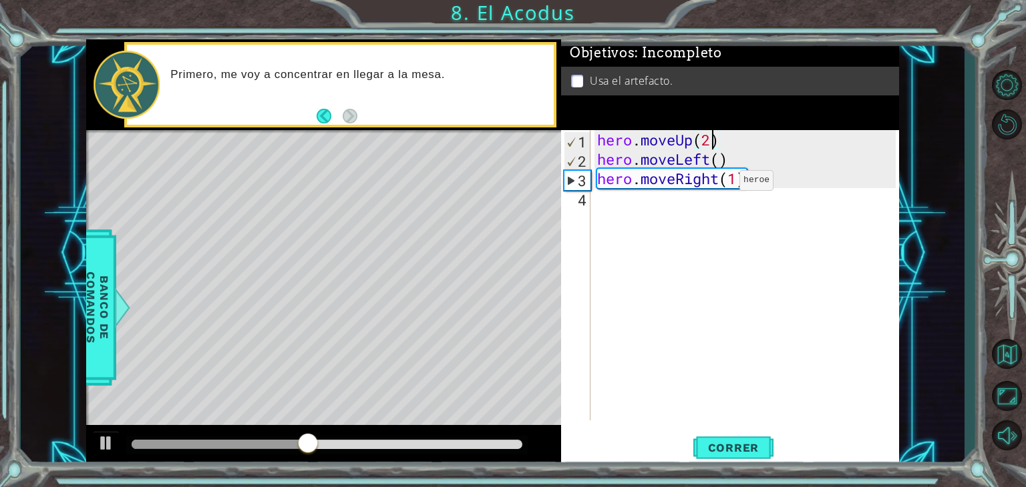
click at [719, 184] on div "hero . moveUp ( 2 ) hero . moveLeft ( ) hero . moveRight ( 1 )" at bounding box center [748, 294] width 308 height 329
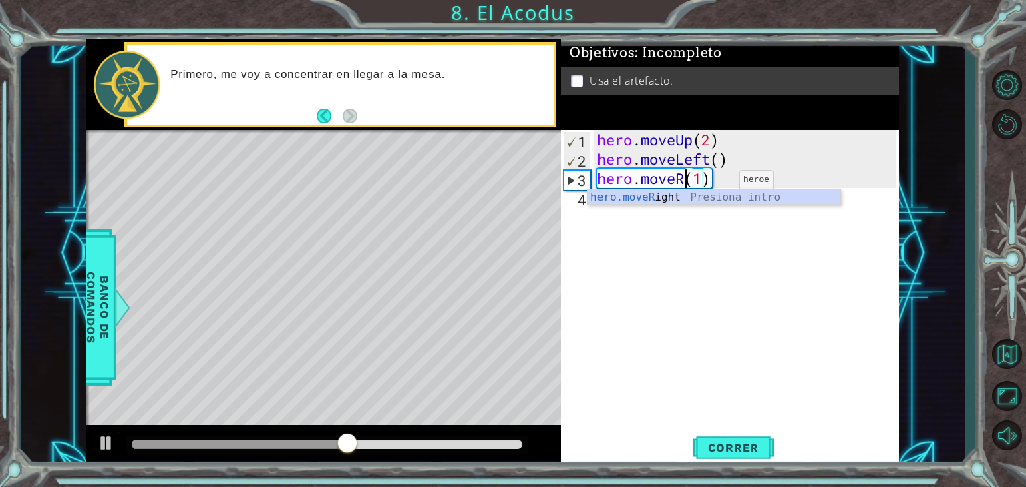
scroll to position [0, 3]
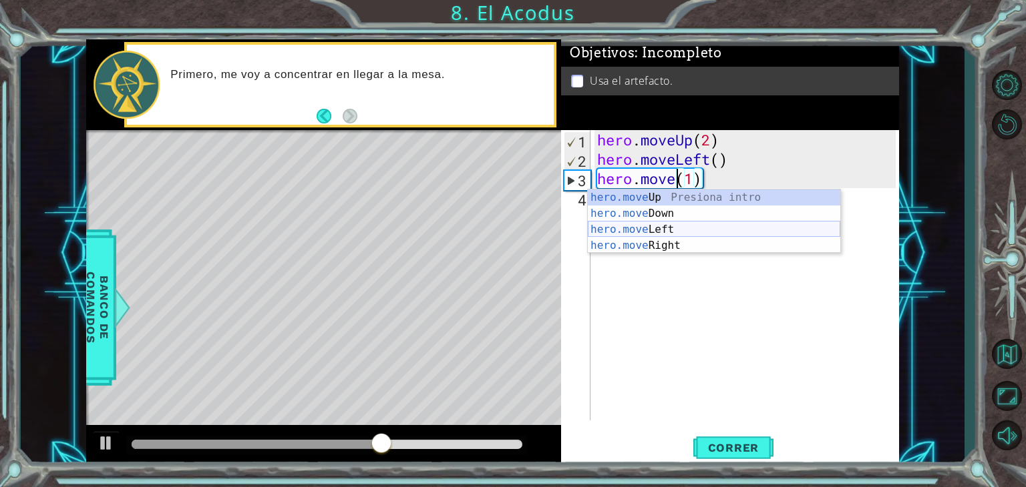
click at [683, 231] on div "hero.move Up Presiona intro hero.move Down Presiona intro hero.move Left Presio…" at bounding box center [714, 238] width 252 height 96
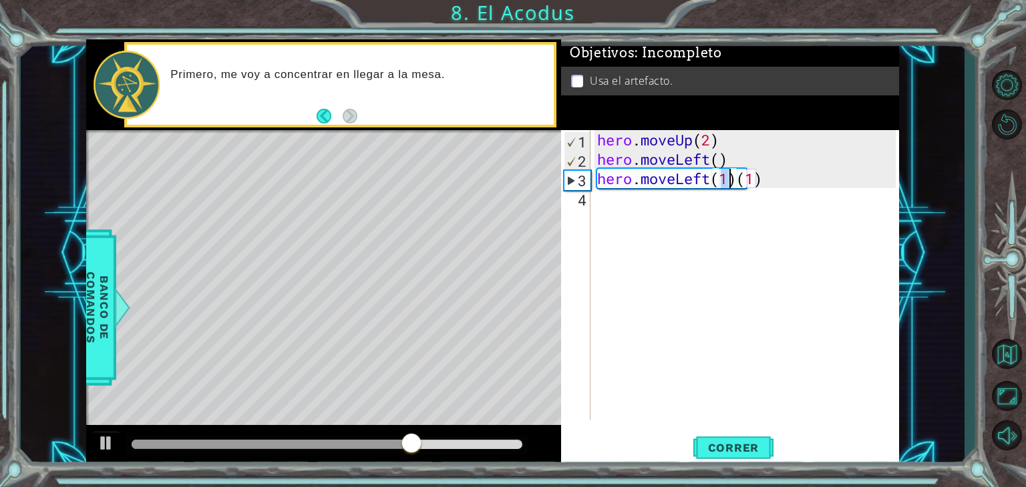
click at [765, 184] on div "hero . moveUp ( 2 ) hero . moveLeft ( ) hero . moveLeft ( 1 ) ( 1 )" at bounding box center [748, 294] width 308 height 329
click at [749, 451] on span "Correr" at bounding box center [733, 447] width 78 height 13
click at [710, 179] on div "hero . moveUp ( 2 ) hero . moveLeft ( ) hero . moveLeft ( 1 )" at bounding box center [748, 294] width 308 height 329
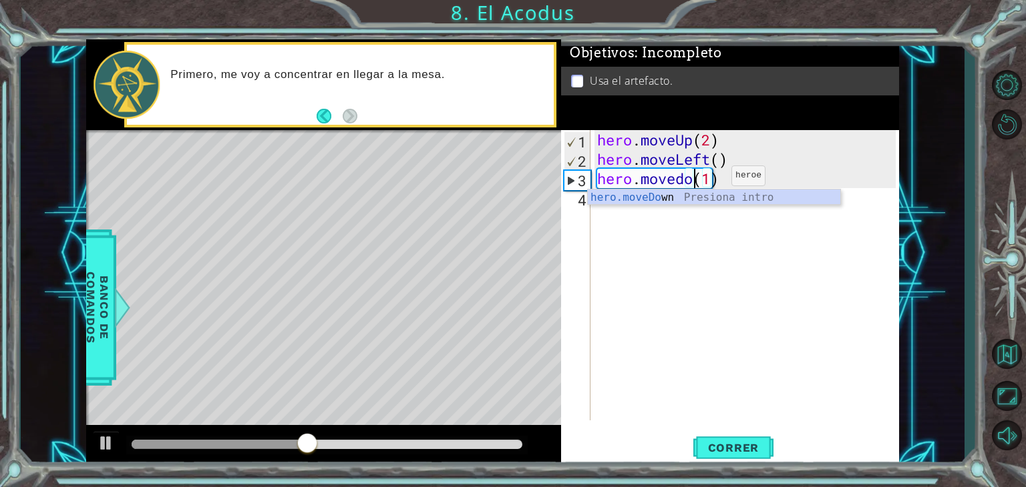
scroll to position [0, 5]
click at [624, 201] on div "hero.moveDo wn Presiona intro" at bounding box center [714, 214] width 252 height 48
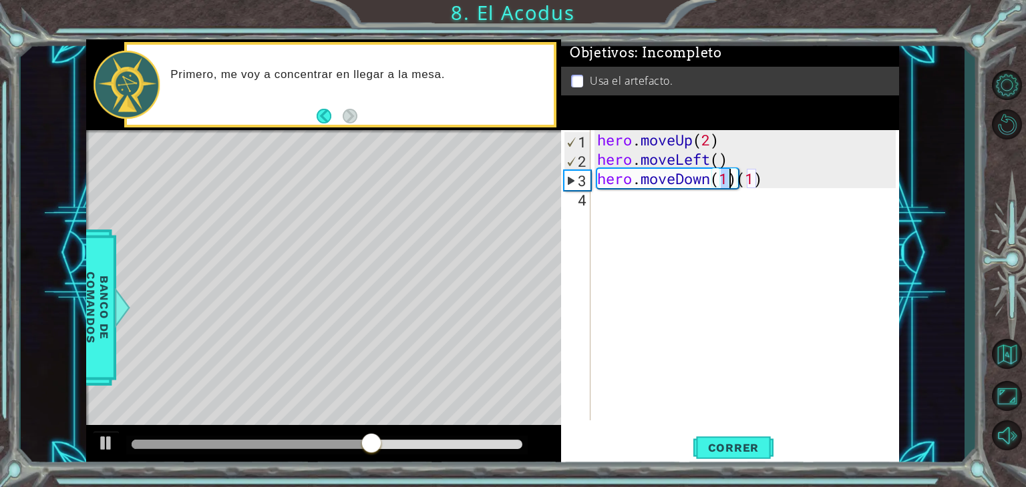
click at [790, 176] on div "hero . moveUp ( 2 ) hero . moveLeft ( ) hero . moveDown ( 1 ) ( 1 )" at bounding box center [748, 294] width 308 height 329
click at [741, 439] on button "Correr" at bounding box center [733, 448] width 80 height 34
click at [727, 184] on div "hero . moveUp ( 2 ) hero . moveLeft ( ) hero . moveDown ( 1 )" at bounding box center [748, 294] width 308 height 329
type textarea "hero.moveDown(2)"
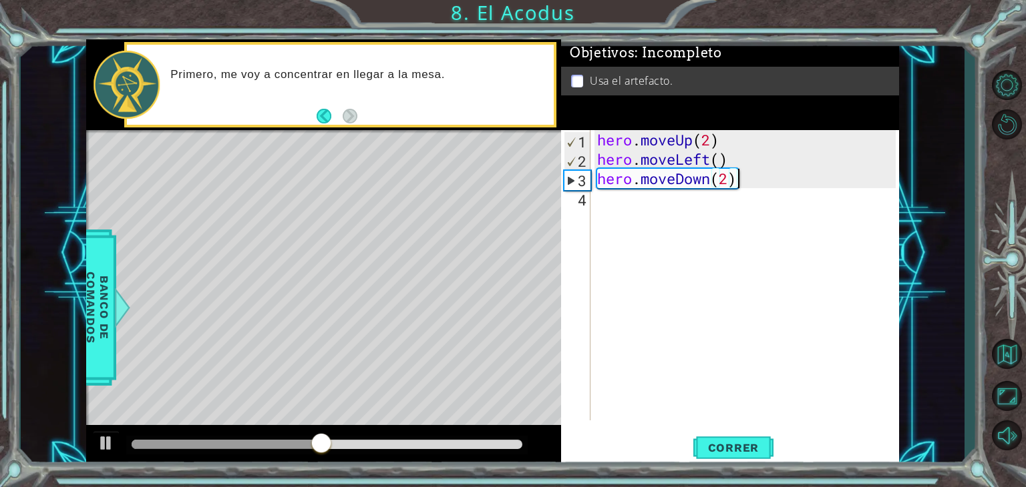
click at [748, 186] on div "hero . moveUp ( 2 ) hero . moveLeft ( ) hero . moveDown ( 2 )" at bounding box center [748, 294] width 308 height 329
drag, startPoint x: 748, startPoint y: 186, endPoint x: 741, endPoint y: 177, distance: 11.0
click at [741, 177] on div "hero . moveUp ( 2 ) hero . moveLeft ( ) hero . moveDown ( 2 )" at bounding box center [748, 294] width 308 height 329
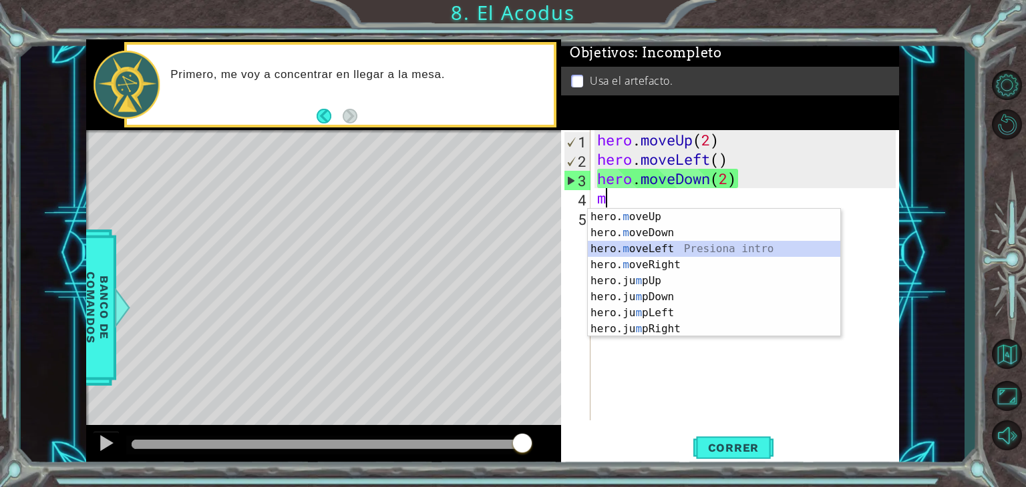
click at [692, 246] on div "hero. m oveUp Presiona intro hero. m oveDown Presiona intro hero. m oveLeft Pre…" at bounding box center [714, 289] width 252 height 160
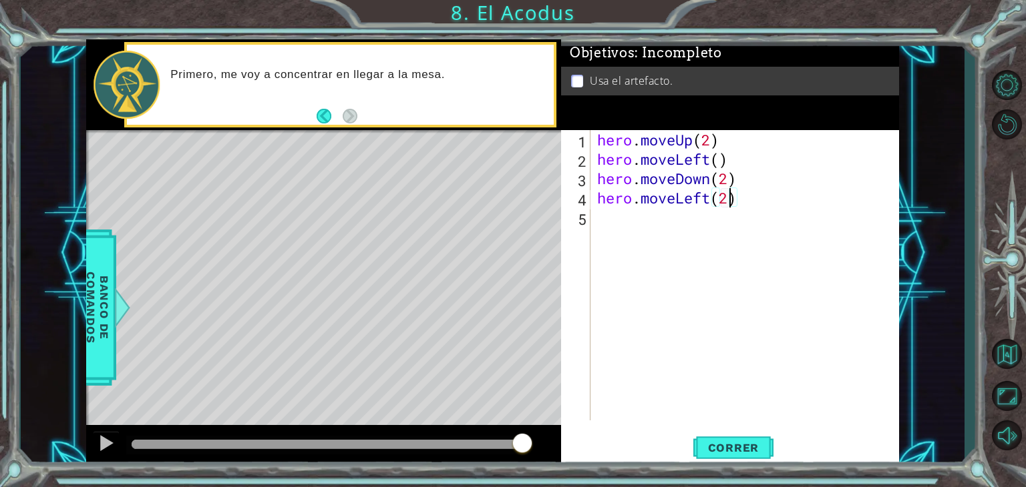
scroll to position [0, 5]
click at [744, 449] on span "Correr" at bounding box center [733, 447] width 78 height 13
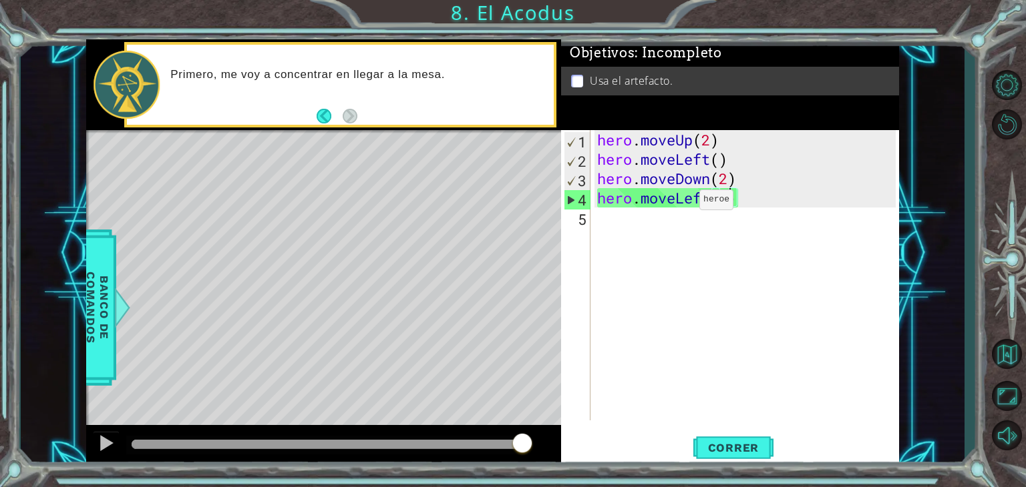
click at [678, 203] on div "hero . moveUp ( 2 ) hero . moveLeft ( ) hero . moveDown ( 2 ) hero . moveLeft (…" at bounding box center [748, 294] width 308 height 329
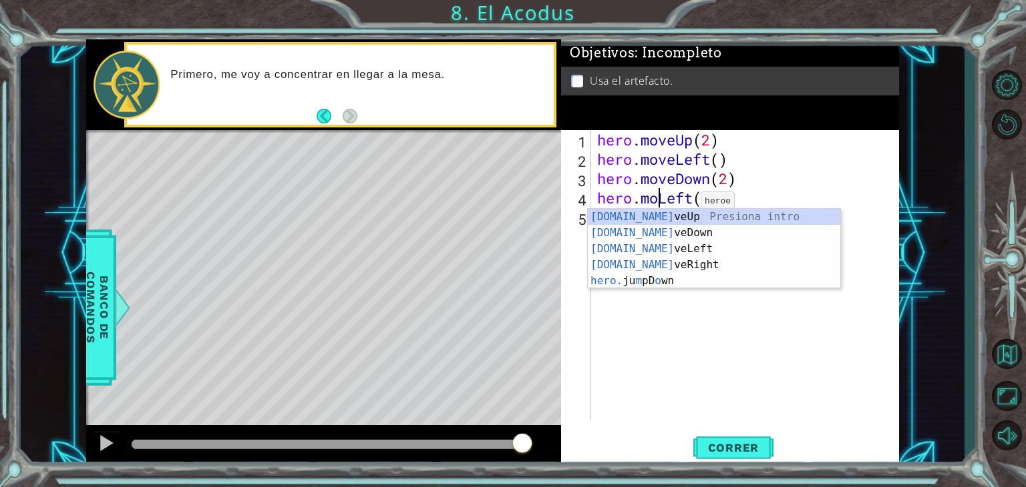
scroll to position [0, 4]
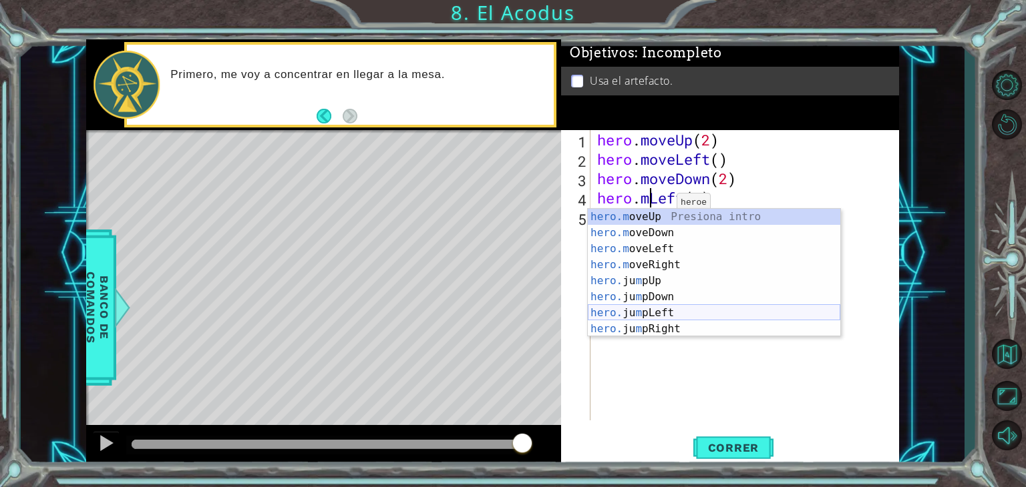
click at [658, 316] on div "hero.m oveUp Presiona intro hero.m oveDown Presiona intro hero.m oveLeft Presio…" at bounding box center [714, 289] width 252 height 160
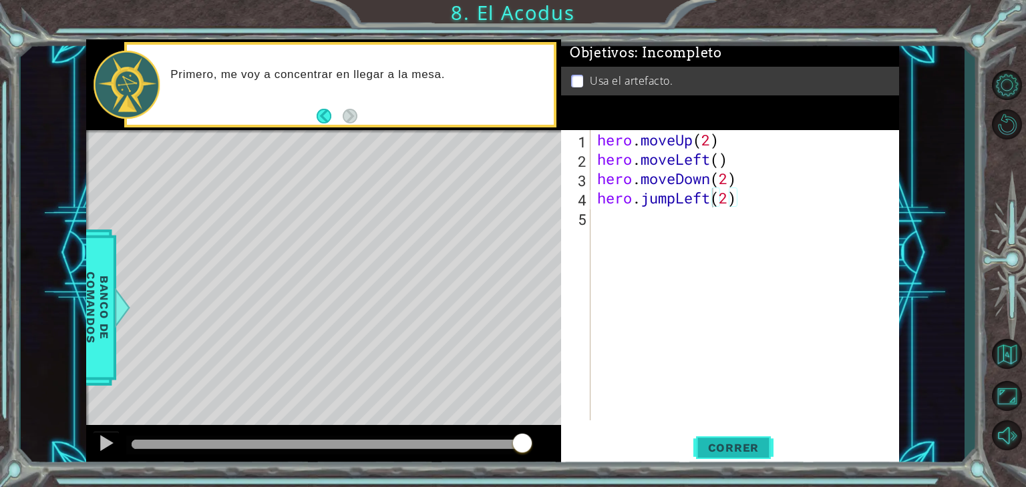
click at [741, 453] on span "Correr" at bounding box center [733, 447] width 78 height 13
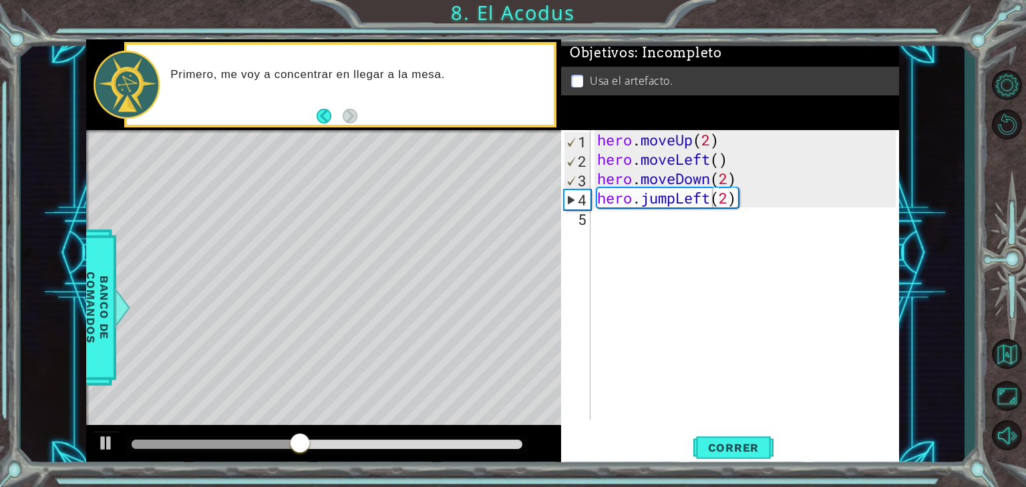
drag, startPoint x: 741, startPoint y: 453, endPoint x: 766, endPoint y: 423, distance: 39.3
click at [766, 423] on div "hero.jumpLeft(2) 1 2 3 4 5 hero . moveUp ( 2 ) hero . moveLeft ( ) hero . moveD…" at bounding box center [730, 298] width 338 height 337
click at [730, 196] on div "hero . moveUp ( 2 ) hero . moveLeft ( ) hero . moveDown ( 2 ) hero . jumpLeft (…" at bounding box center [748, 294] width 308 height 329
type textarea "hero.jumpLeft(1)"
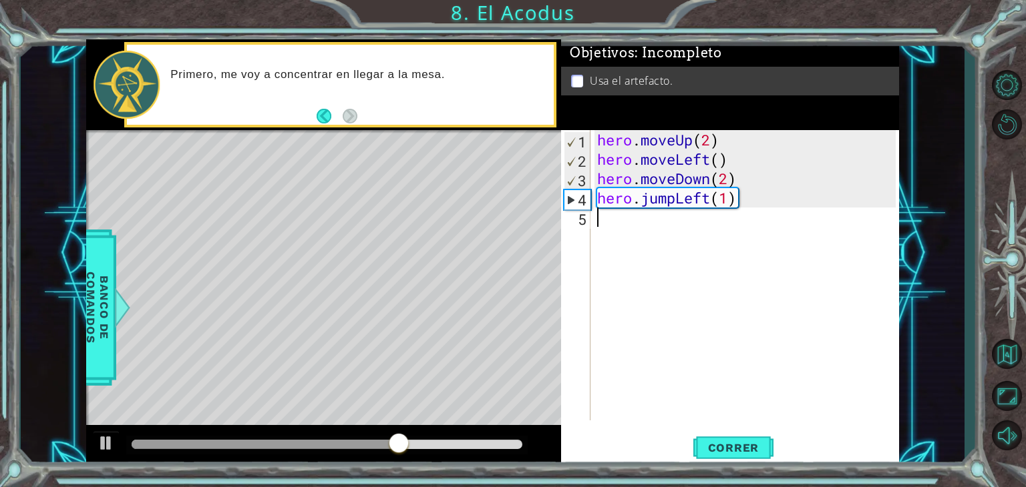
click at [617, 229] on div "hero . moveUp ( 2 ) hero . moveLeft ( ) hero . moveDown ( 2 ) hero . jumpLeft (…" at bounding box center [748, 294] width 308 height 329
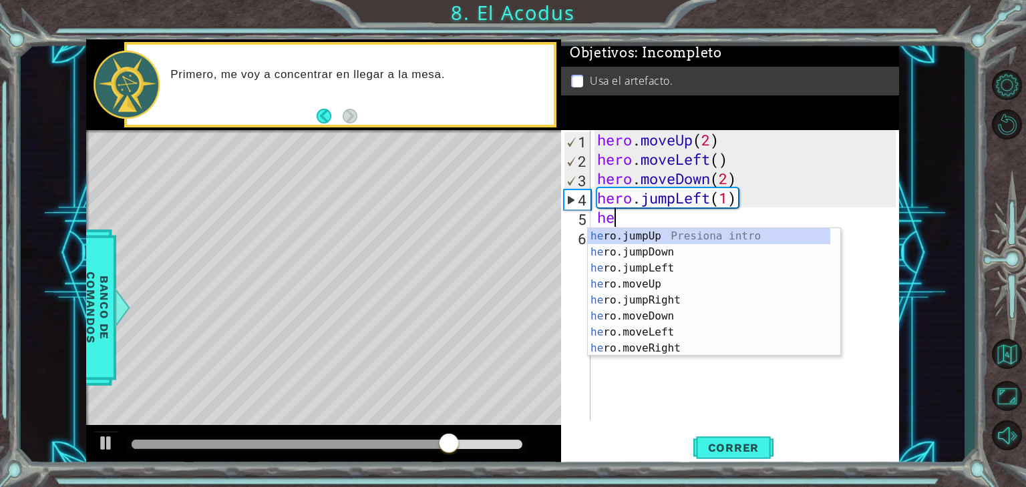
scroll to position [0, 0]
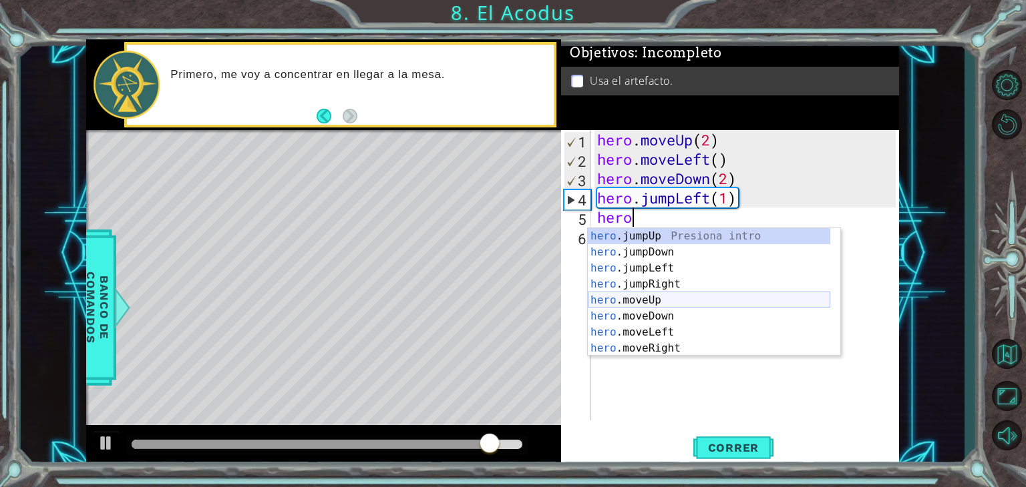
click at [646, 301] on div "hero .jumpUp Presiona intro hero .jumpDown Presiona intro hero .jumpLeft Presio…" at bounding box center [709, 308] width 242 height 160
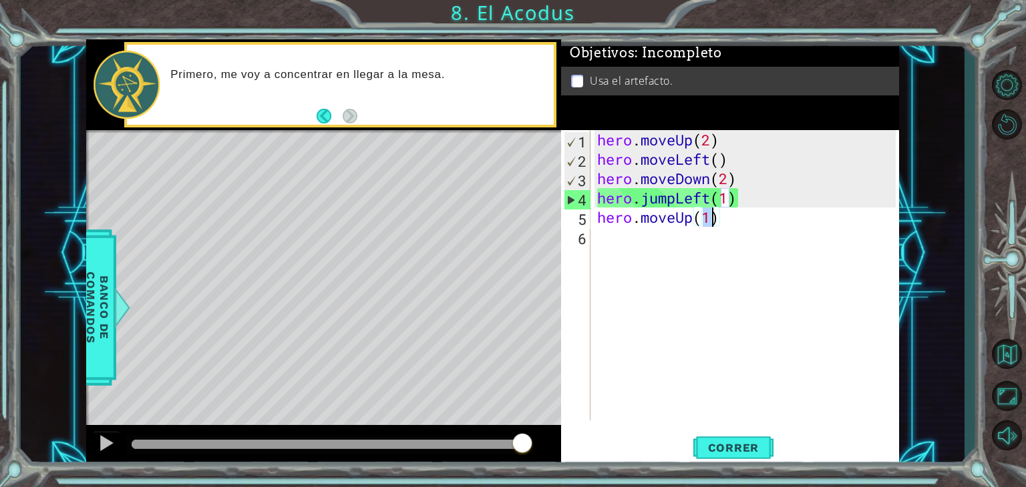
type textarea "hero.moveUp(2)"
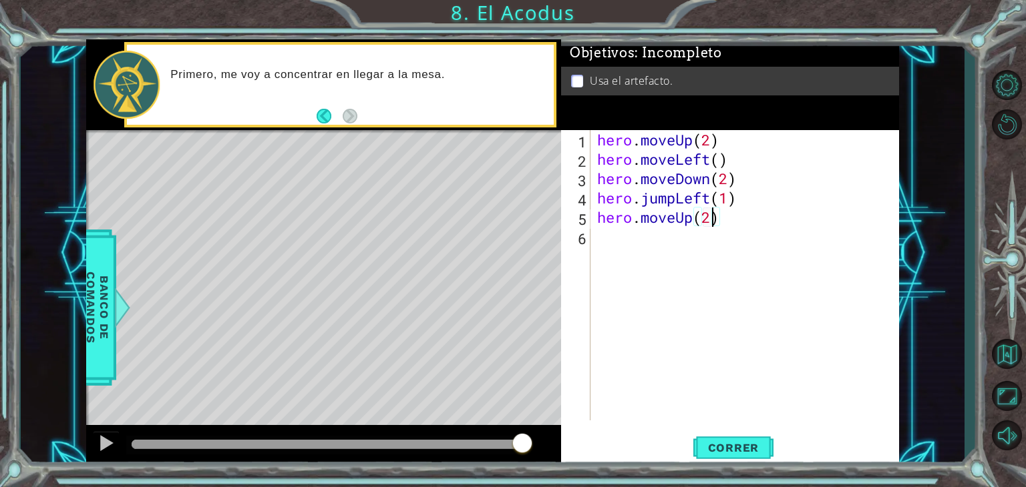
scroll to position [0, 5]
click at [745, 228] on div "hero . moveUp ( 2 ) hero . moveLeft ( ) hero . moveDown ( 2 ) hero . jumpLeft (…" at bounding box center [748, 294] width 308 height 329
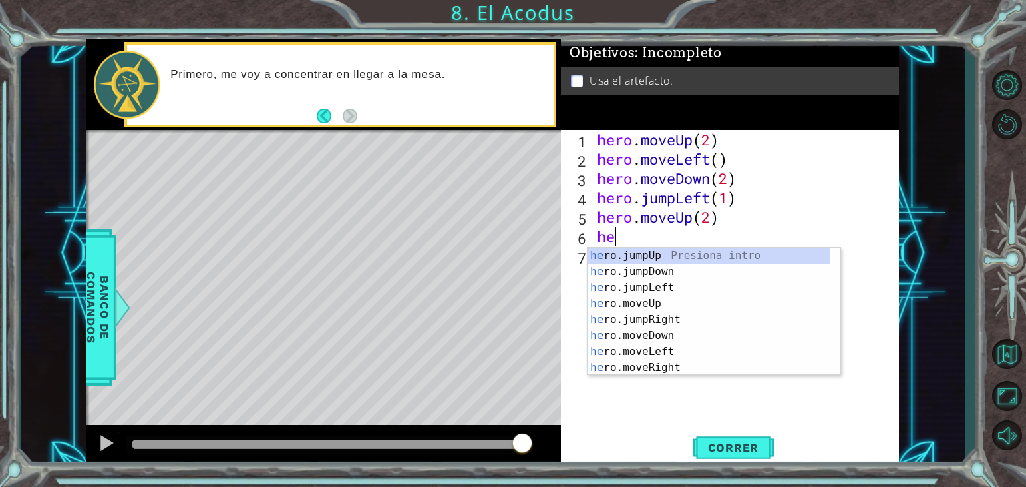
scroll to position [0, 0]
type textarea "hero"
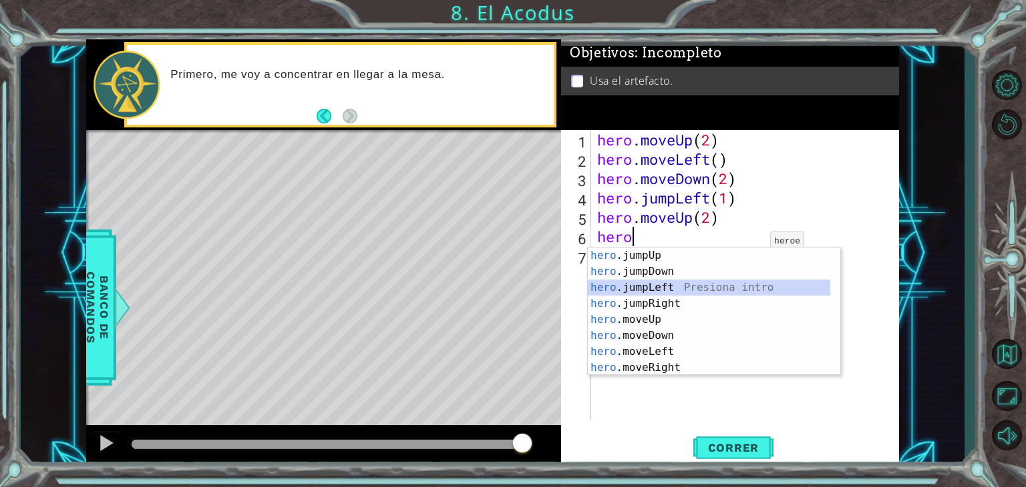
click at [689, 286] on div "hero .jumpUp Presiona intro hero .jumpDown Presiona intro hero .jumpLeft Presio…" at bounding box center [709, 328] width 242 height 160
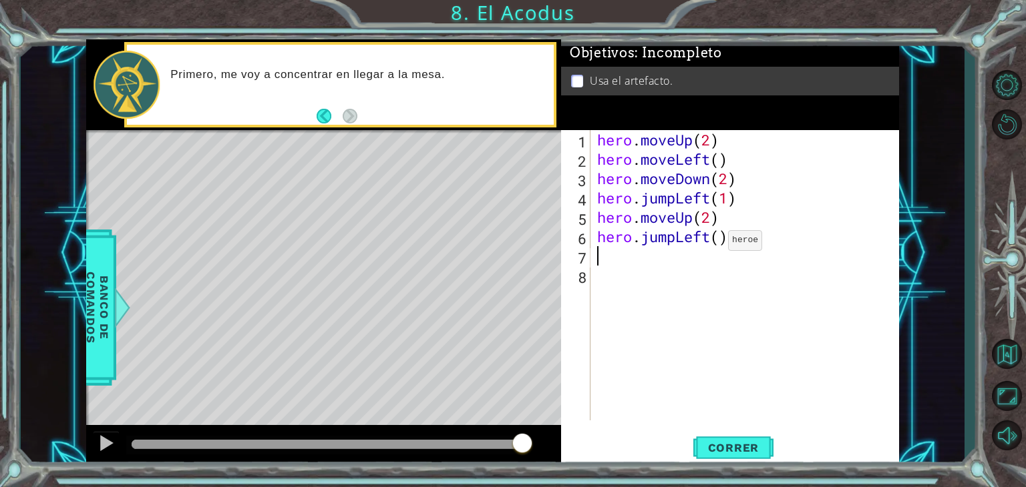
click at [709, 241] on div "hero . moveUp ( 2 ) hero . moveLeft ( ) hero . moveDown ( 2 ) hero . jumpLeft (…" at bounding box center [748, 294] width 308 height 329
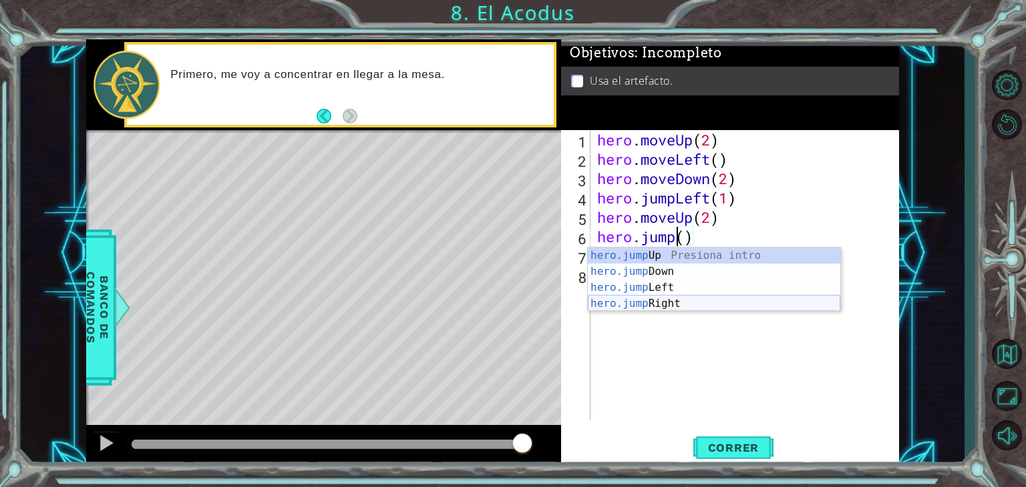
click at [658, 301] on div "hero.jump Up Presiona intro hero.jump Down Presiona intro hero.jump Left Presio…" at bounding box center [714, 296] width 252 height 96
type textarea "hero.jumpRight"
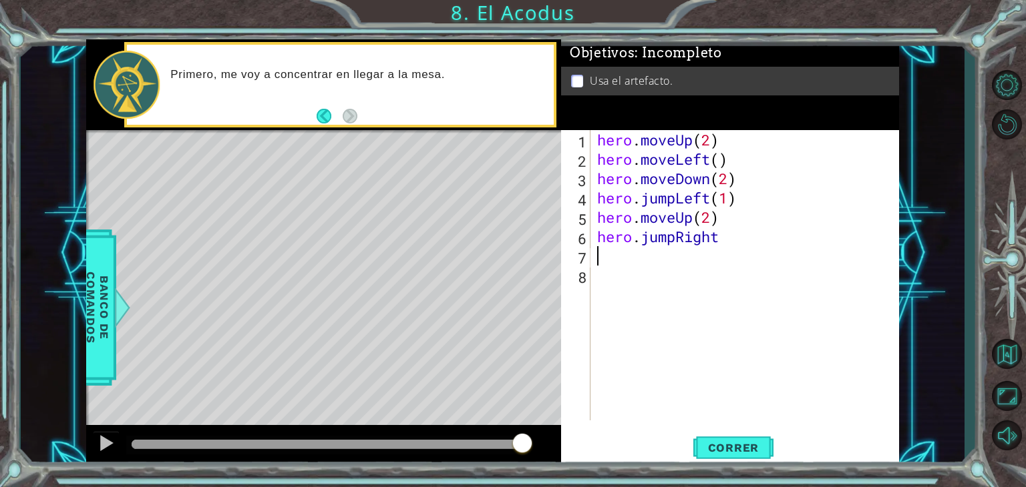
click at [636, 252] on div "hero . moveUp ( 2 ) hero . moveLeft ( ) hero . moveDown ( 2 ) hero . jumpLeft (…" at bounding box center [748, 294] width 308 height 329
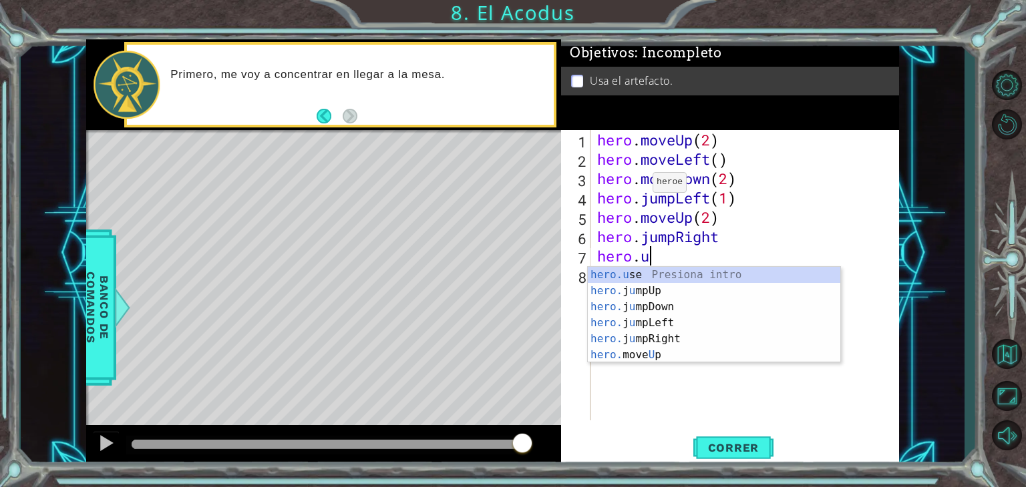
scroll to position [0, 2]
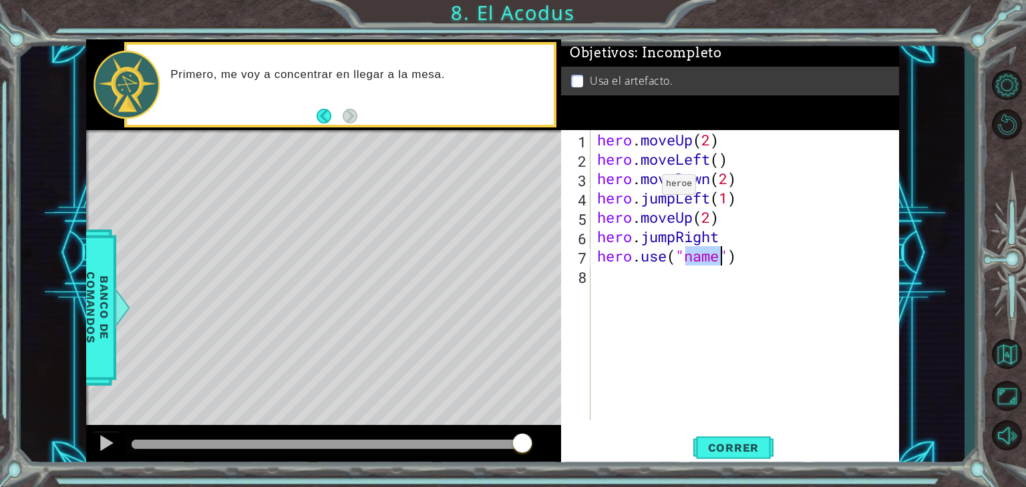
click at [642, 188] on div "hero . moveUp ( 2 ) hero . moveLeft ( ) hero . moveDown ( 2 ) hero . jumpLeft (…" at bounding box center [748, 294] width 308 height 329
type textarea "hero.moveDown(2)"
click at [681, 391] on div "hero . moveUp ( 2 ) hero . moveLeft ( ) hero . moveDown ( 2 ) hero . jumpLeft (…" at bounding box center [748, 294] width 308 height 329
click at [720, 259] on div "hero . moveUp ( 2 ) hero . moveLeft ( ) hero . moveDown ( 2 ) hero . jumpLeft (…" at bounding box center [748, 294] width 308 height 329
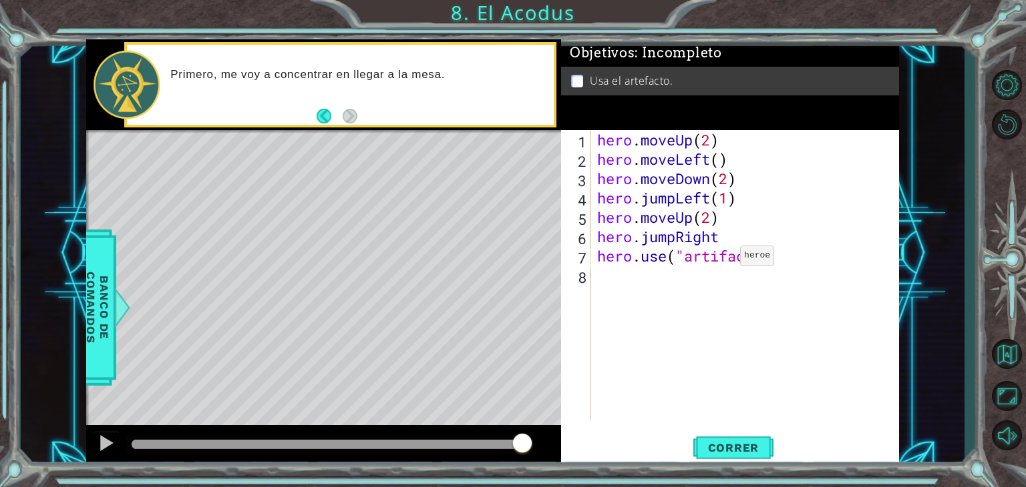
type textarea "hero.use("artifact")"
drag, startPoint x: 646, startPoint y: 290, endPoint x: 654, endPoint y: 322, distance: 33.0
click at [652, 316] on div "hero . moveUp ( 2 ) hero . moveLeft ( ) hero . moveDown ( 2 ) hero . jumpLeft (…" at bounding box center [748, 294] width 308 height 329
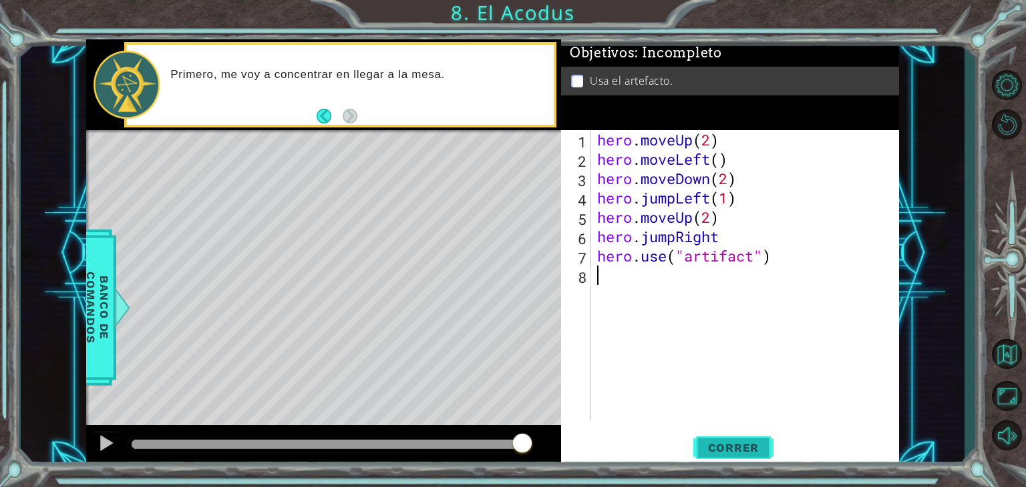
click at [735, 455] on button "Correr" at bounding box center [733, 448] width 80 height 34
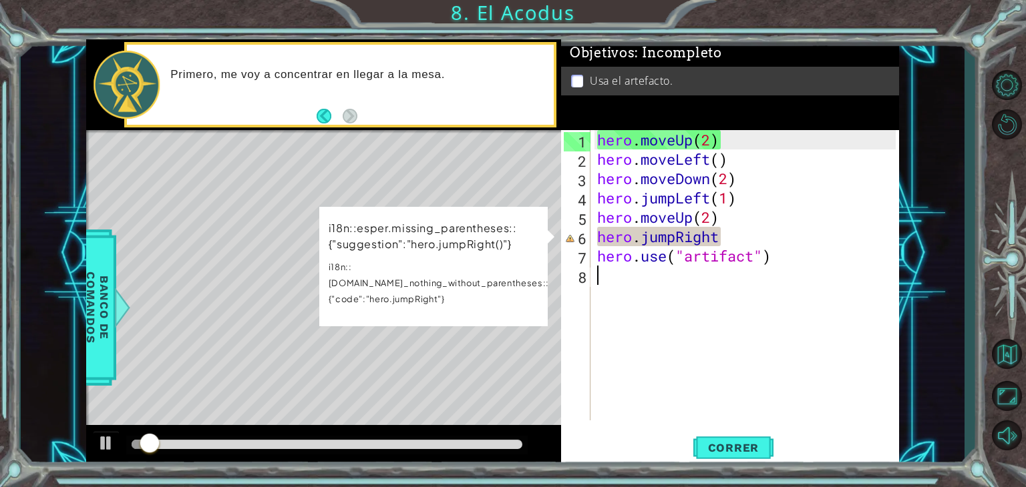
click at [735, 243] on div "hero . moveUp ( 2 ) hero . moveLeft ( ) hero . moveDown ( 2 ) hero . jumpLeft (…" at bounding box center [748, 294] width 308 height 329
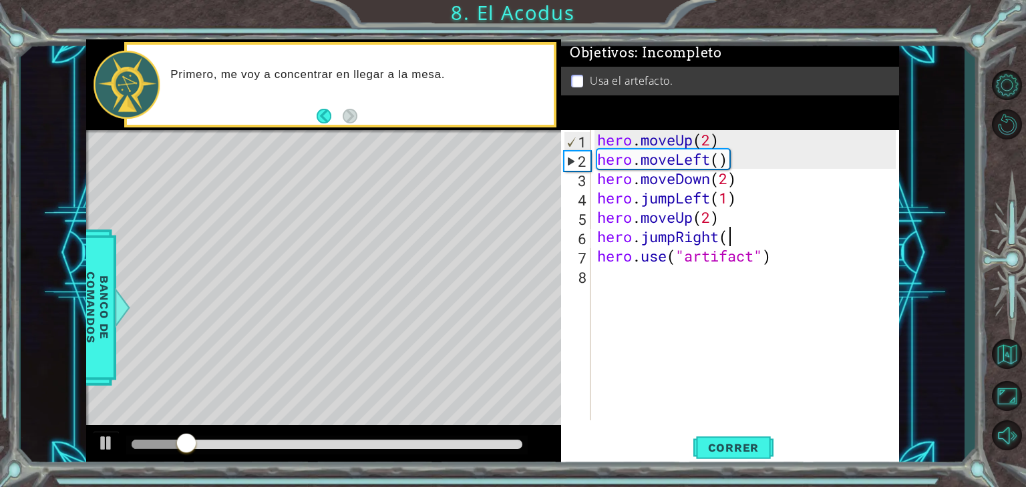
scroll to position [0, 5]
type textarea "hero.jumpRight()"
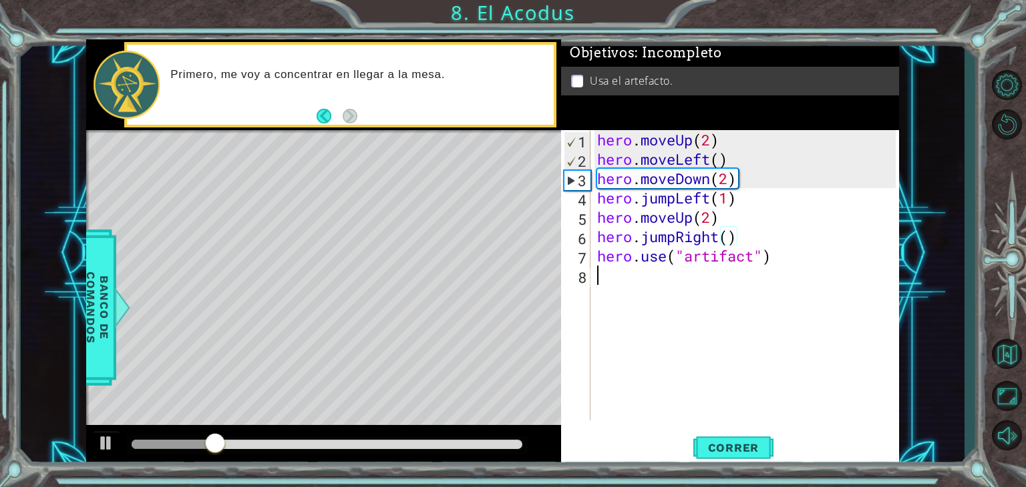
click at [727, 416] on div "hero . moveUp ( 2 ) hero . moveLeft ( ) hero . moveDown ( 2 ) hero . jumpLeft (…" at bounding box center [748, 294] width 308 height 329
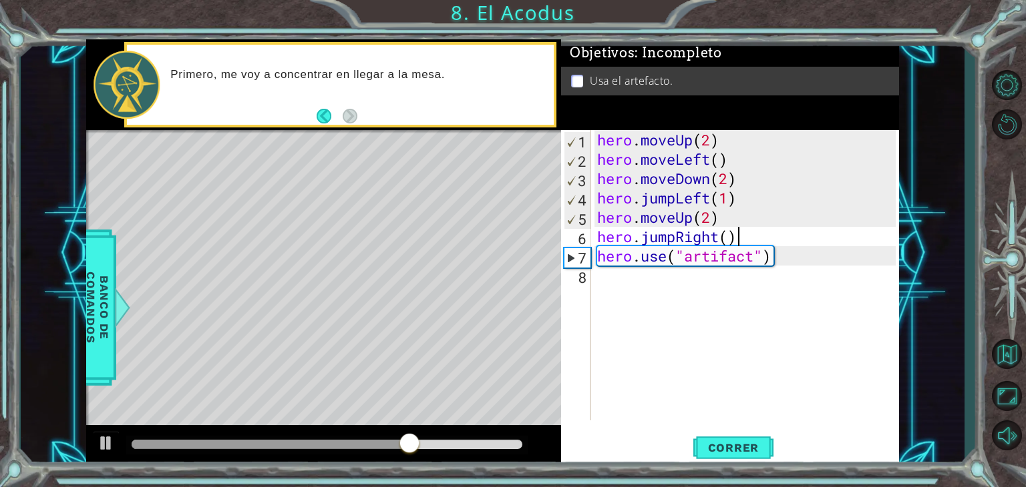
click at [760, 239] on div "hero . moveUp ( 2 ) hero . moveLeft ( ) hero . moveDown ( 2 ) hero . jumpLeft (…" at bounding box center [748, 294] width 308 height 329
type textarea "hero.jumpRight()"
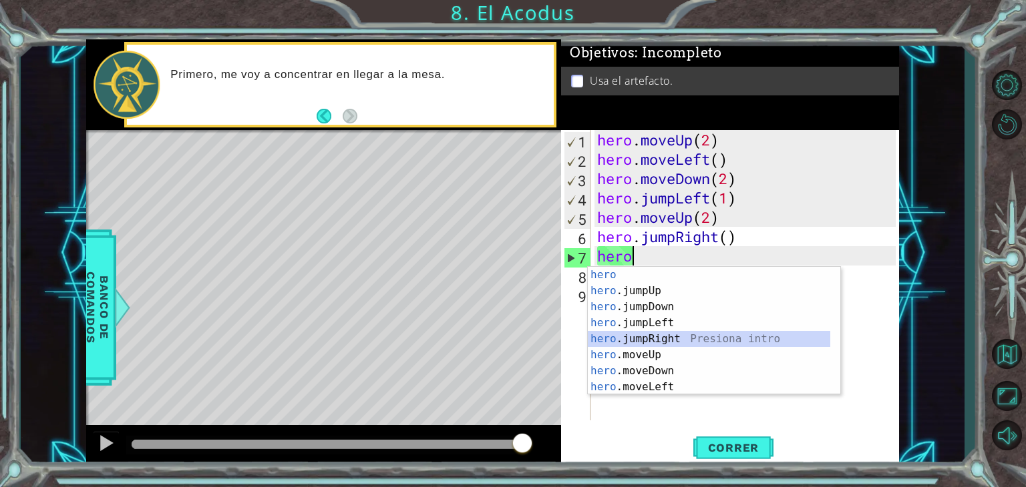
drag, startPoint x: 670, startPoint y: 341, endPoint x: 731, endPoint y: 227, distance: 128.4
click at [731, 227] on body "1 ההההההההההההההההההההההההההההההההההההההההההההההההההההההההההההההההההההההההההההה…" at bounding box center [513, 243] width 1026 height 487
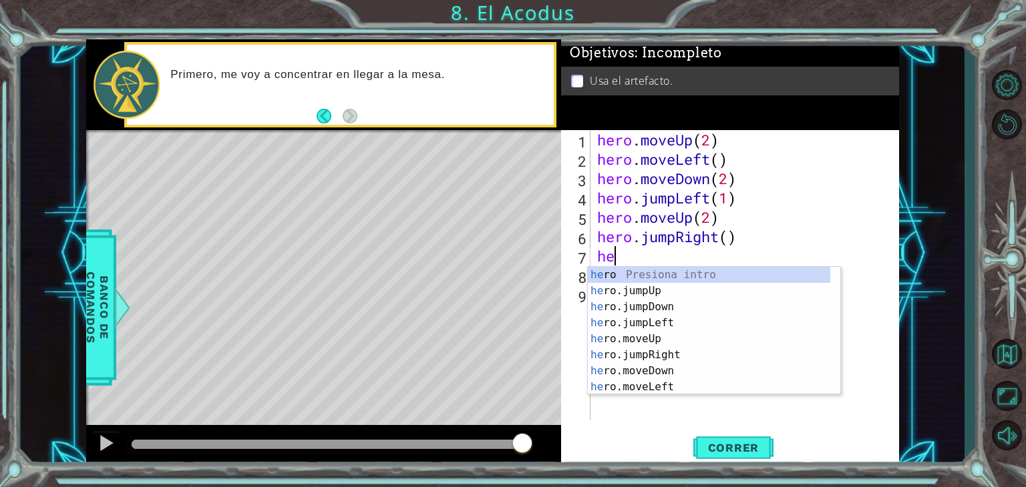
type textarea "h"
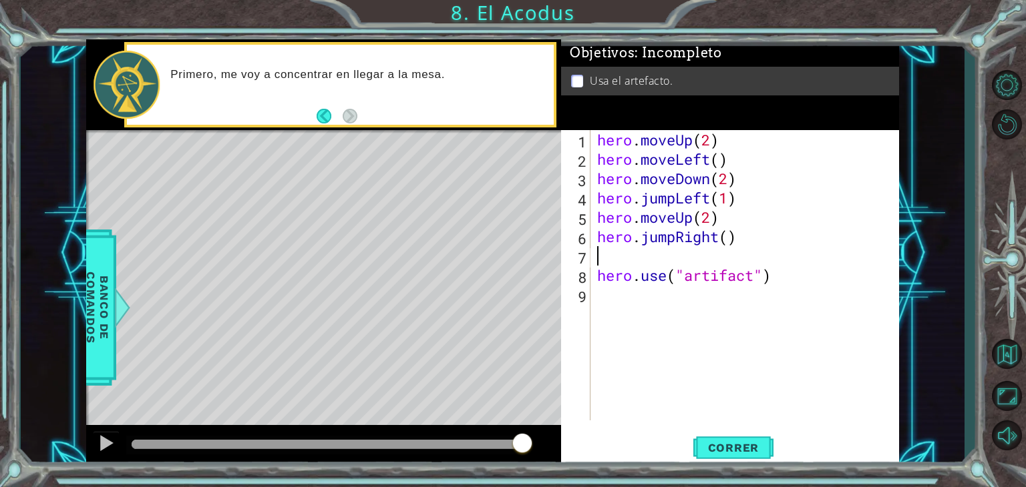
type textarea "hero.jumpRight()"
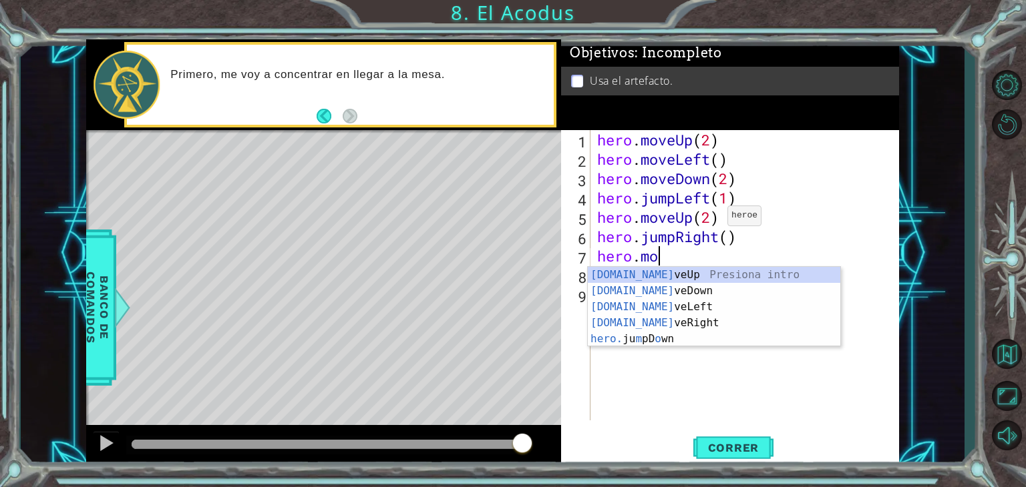
scroll to position [0, 2]
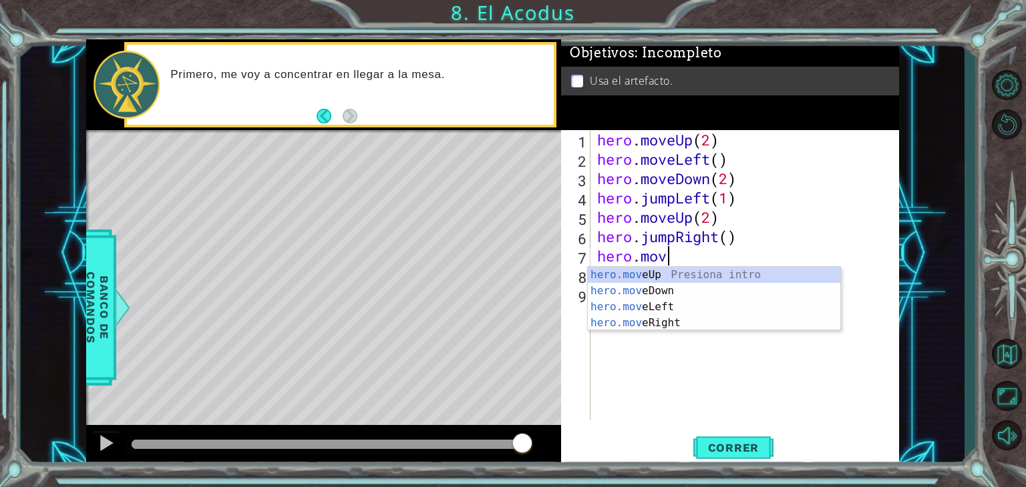
click at [660, 315] on div "hero.mov eUp Presiona intro hero.mov eDown Presiona intro hero.mov eLeft Presio…" at bounding box center [714, 315] width 252 height 96
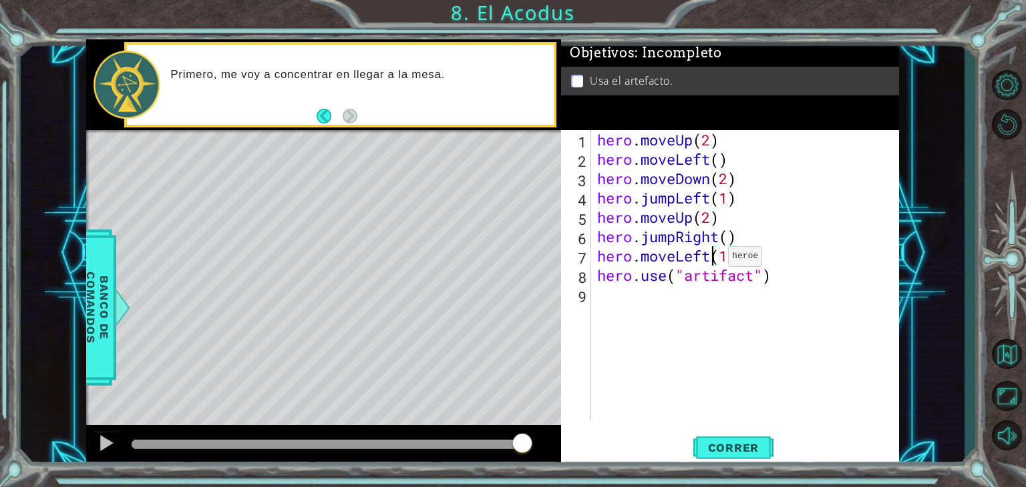
click at [708, 260] on div "hero . moveUp ( 2 ) hero . moveLeft ( ) hero . moveDown ( 2 ) hero . jumpLeft (…" at bounding box center [748, 294] width 308 height 329
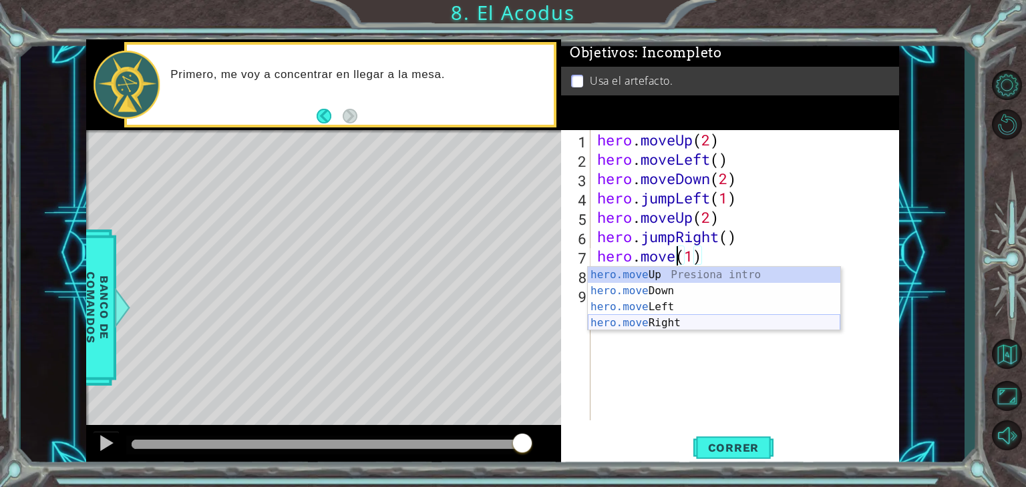
click at [644, 322] on div "hero.move Up Presiona intro hero.move Down Presiona intro hero.move Left Presio…" at bounding box center [714, 315] width 252 height 96
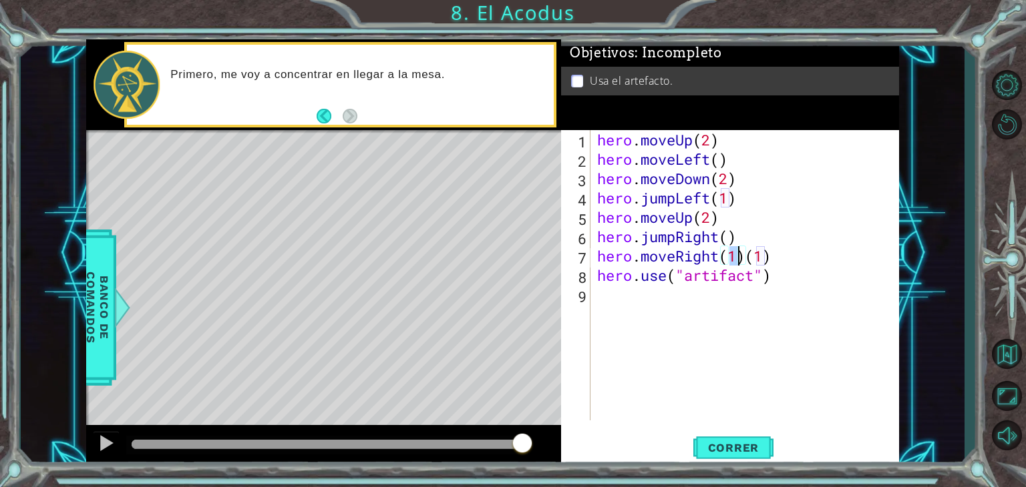
click at [787, 256] on div "hero . moveUp ( 2 ) hero . moveLeft ( ) hero . moveDown ( 2 ) hero . jumpLeft (…" at bounding box center [748, 294] width 308 height 329
click at [735, 439] on button "Correr" at bounding box center [733, 448] width 80 height 34
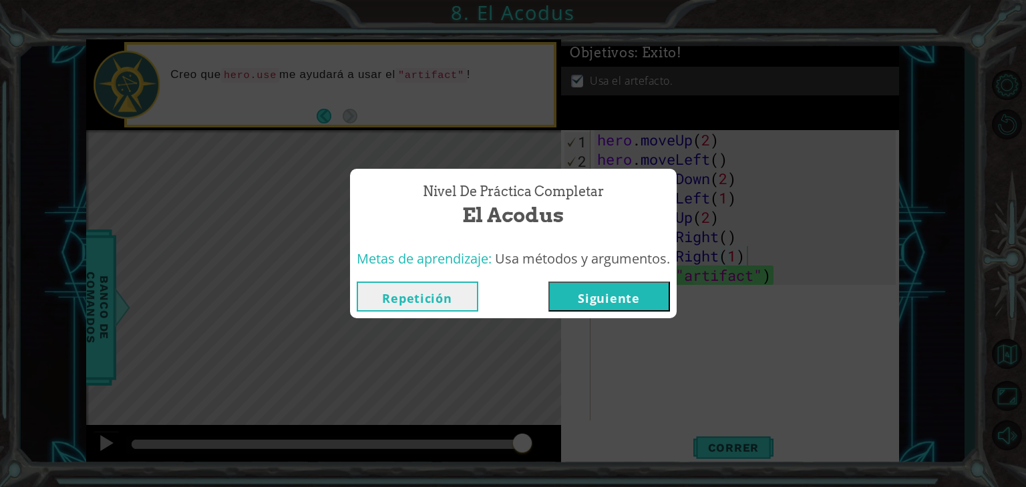
click at [448, 295] on button "Repetición" at bounding box center [418, 297] width 122 height 30
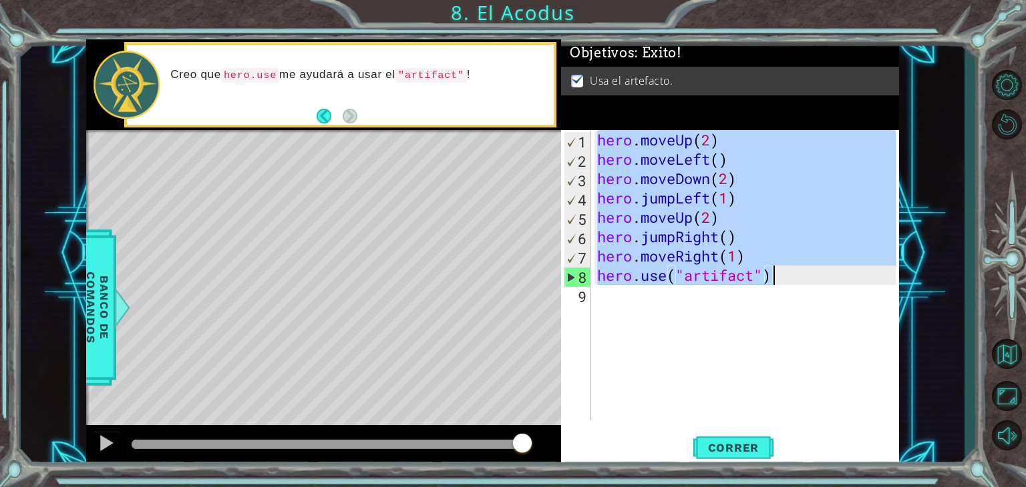
drag, startPoint x: 595, startPoint y: 132, endPoint x: 777, endPoint y: 278, distance: 233.2
click at [777, 278] on div "hero . moveUp ( 2 ) hero . moveLeft ( ) hero . moveDown ( 2 ) hero . jumpLeft (…" at bounding box center [748, 294] width 308 height 329
click at [777, 278] on div "hero . moveUp ( 2 ) hero . moveLeft ( ) hero . moveDown ( 2 ) hero . jumpLeft (…" at bounding box center [744, 275] width 301 height 290
type textarea "hero.use("artifact")"
